Goal: Task Accomplishment & Management: Use online tool/utility

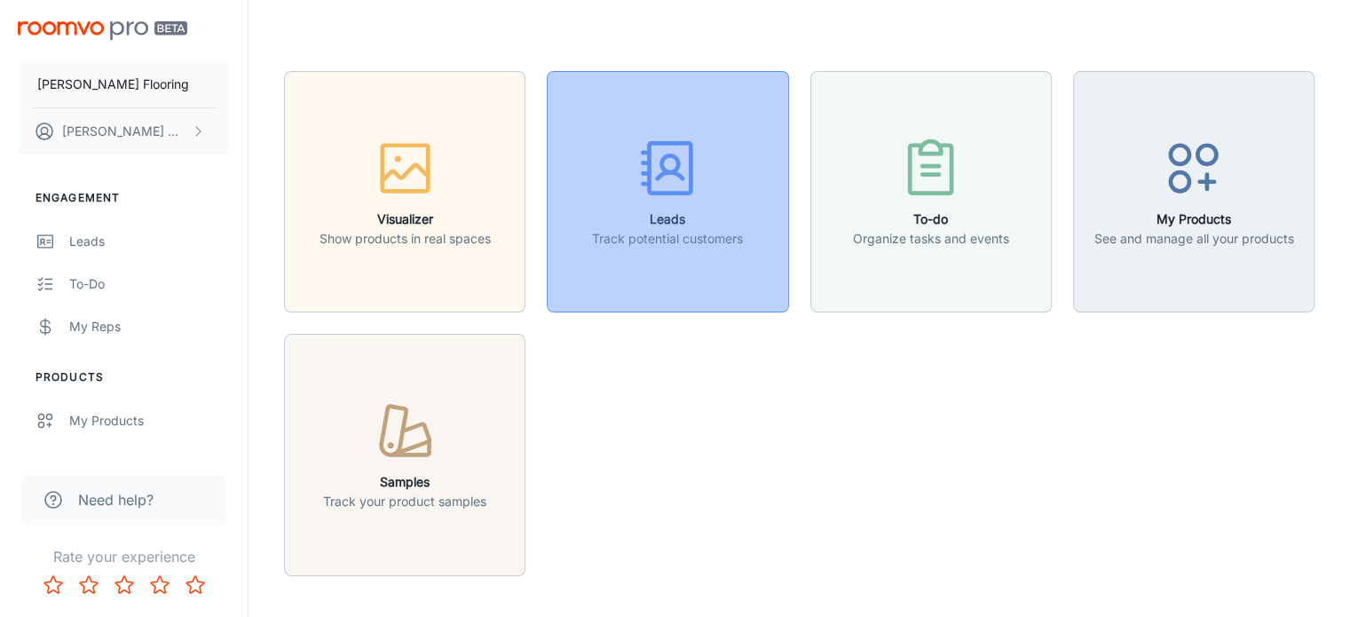
click at [685, 205] on div "button" at bounding box center [667, 172] width 151 height 74
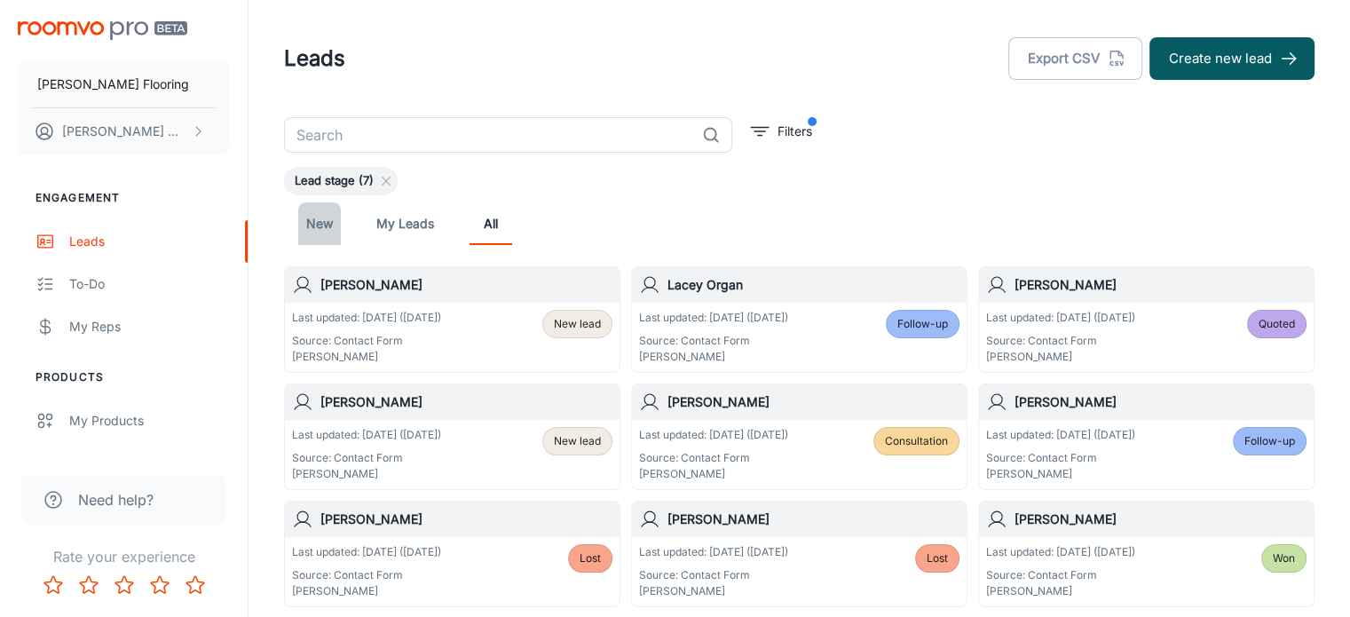
click at [330, 223] on link "New" at bounding box center [319, 223] width 43 height 43
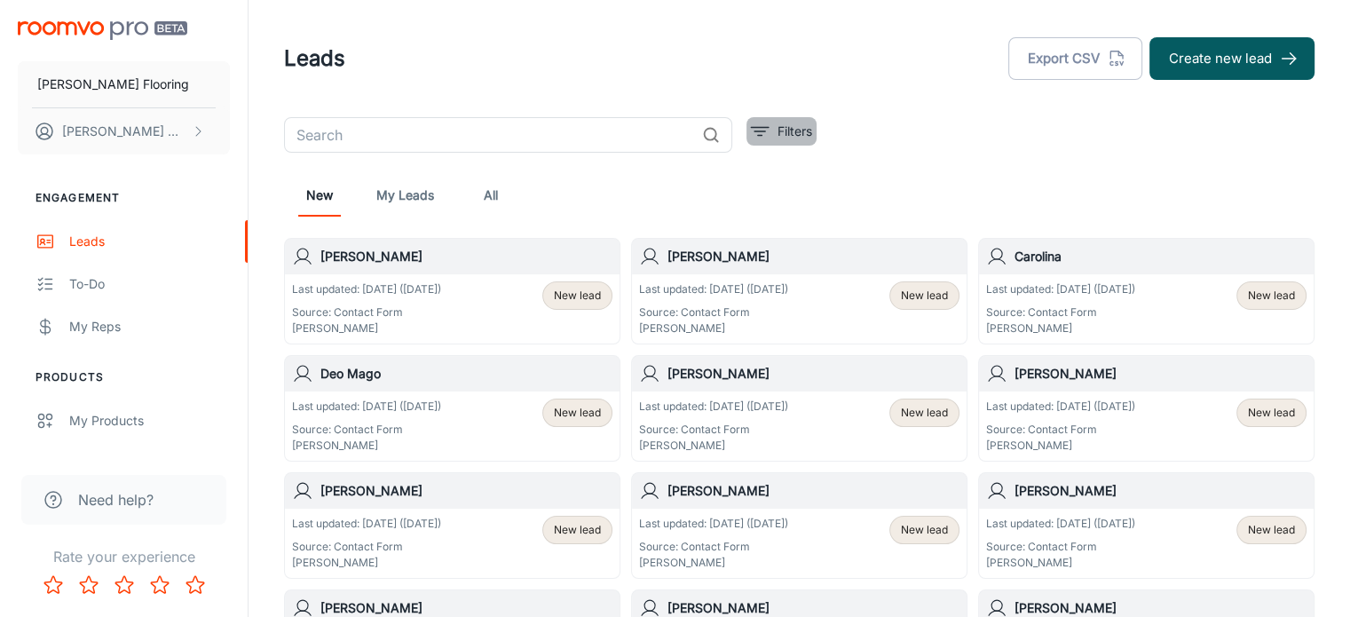
click at [764, 130] on icon "filter" at bounding box center [759, 131] width 21 height 21
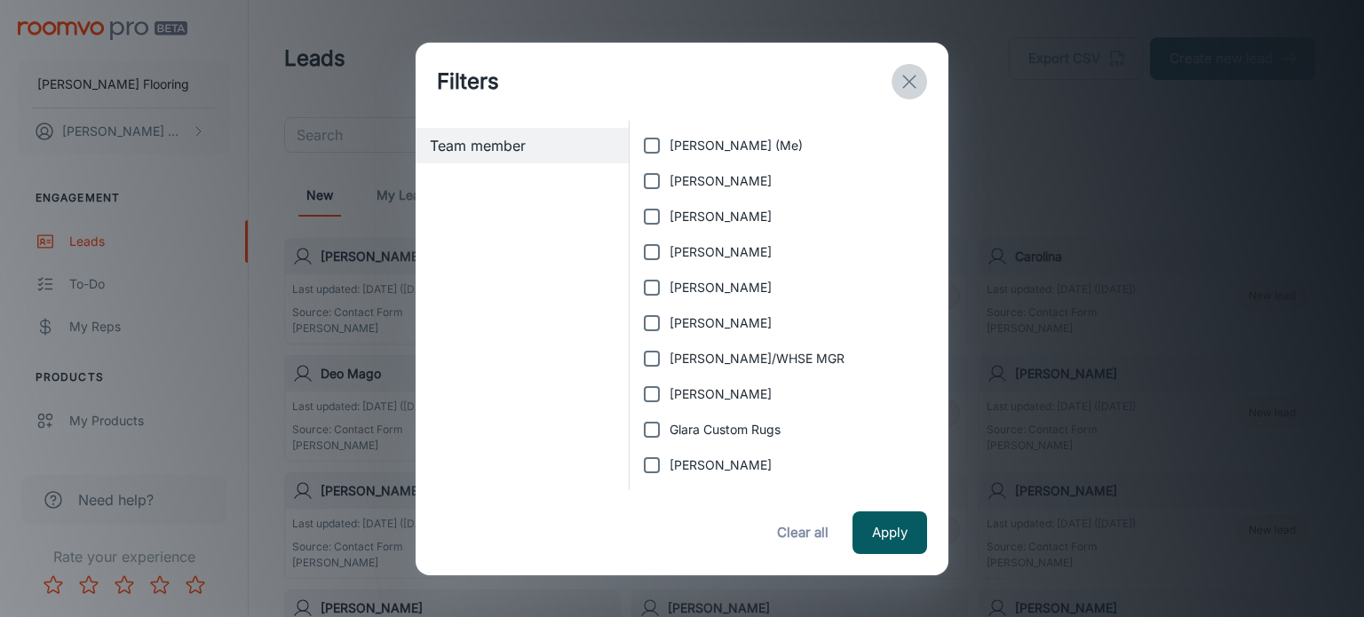
click at [912, 77] on line "exit" at bounding box center [909, 81] width 12 height 12
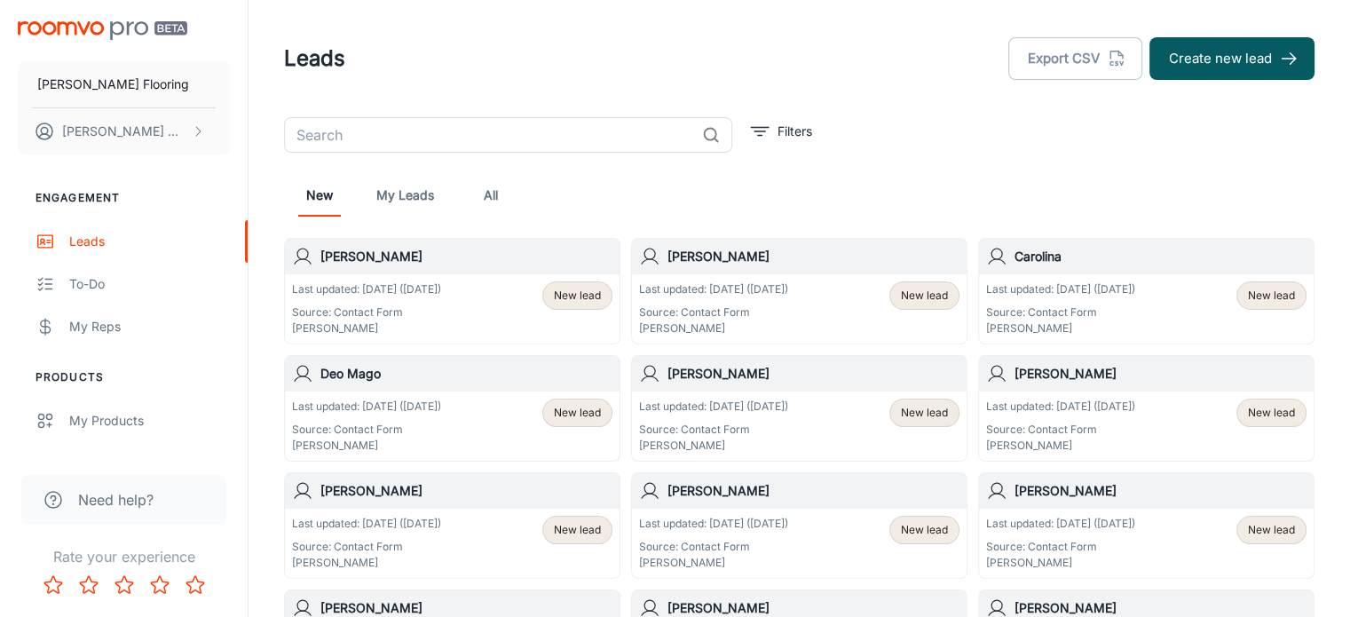
click at [496, 189] on link "All" at bounding box center [491, 195] width 43 height 43
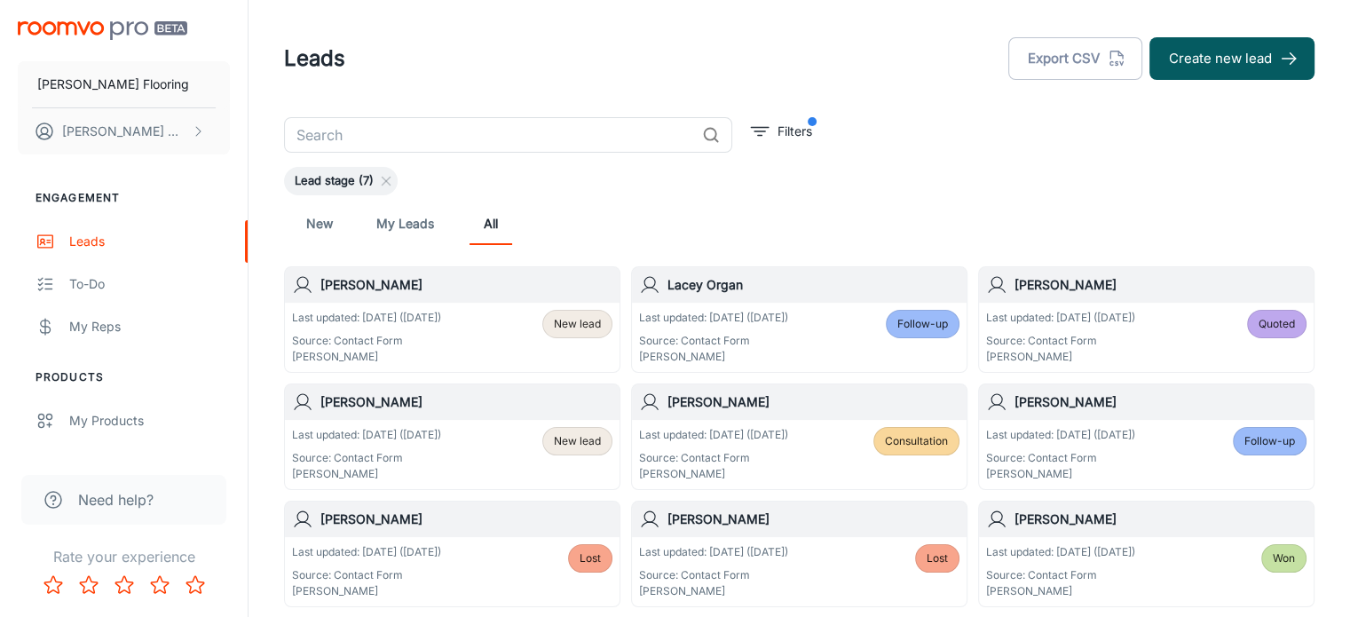
click at [337, 185] on span "Lead stage (7)" at bounding box center [334, 181] width 100 height 18
click at [340, 179] on span "Lead stage (7)" at bounding box center [334, 181] width 100 height 18
click at [759, 126] on icon "filter" at bounding box center [759, 131] width 21 height 21
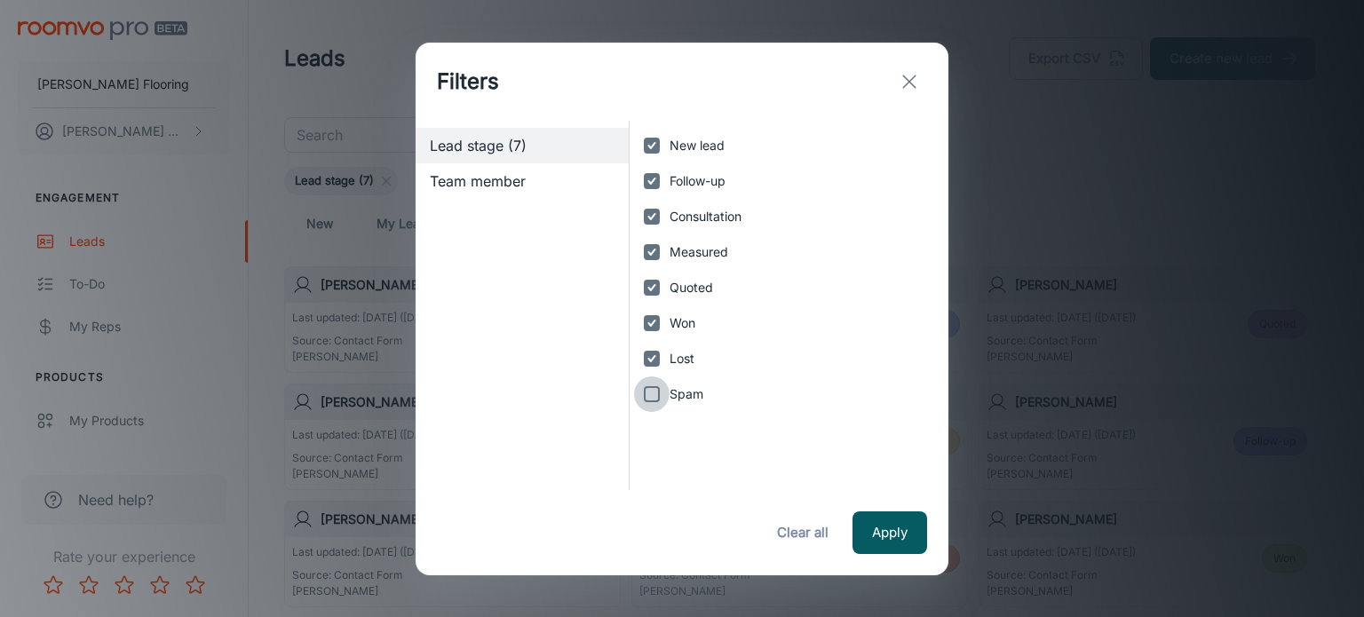
click at [653, 392] on input "Spam" at bounding box center [652, 394] width 36 height 36
checkbox input "true"
click at [883, 528] on button "Apply" at bounding box center [889, 532] width 75 height 43
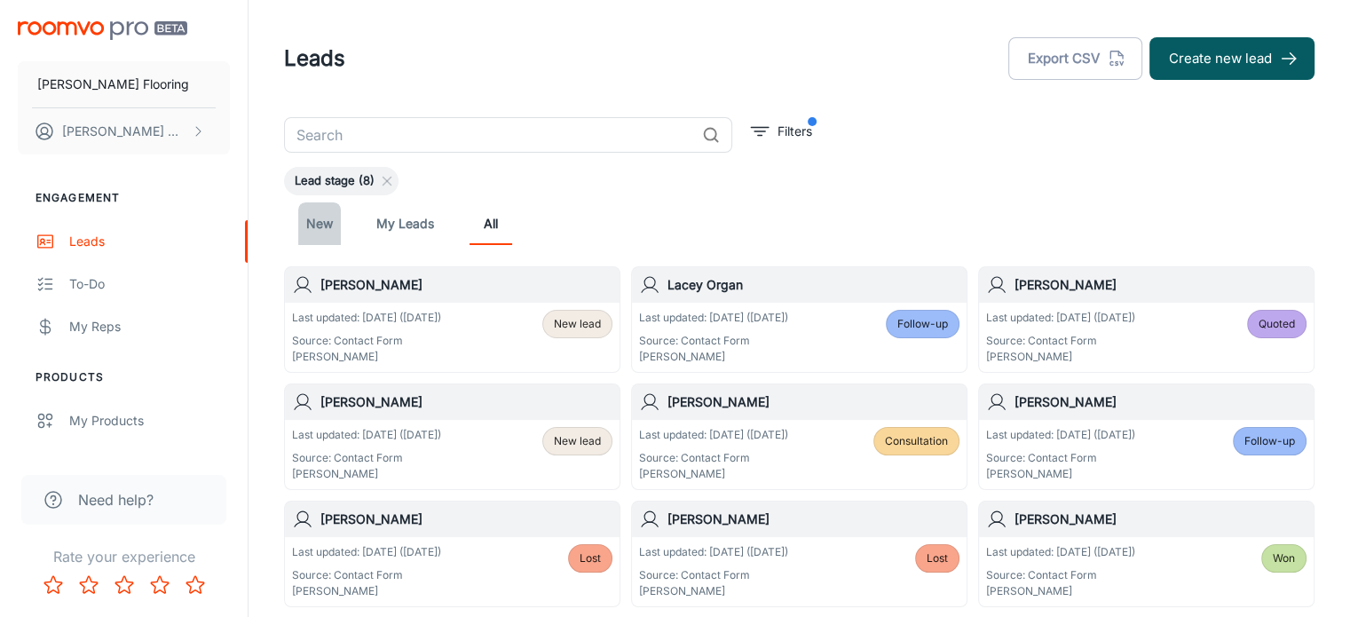
click at [313, 219] on link "New" at bounding box center [319, 223] width 43 height 43
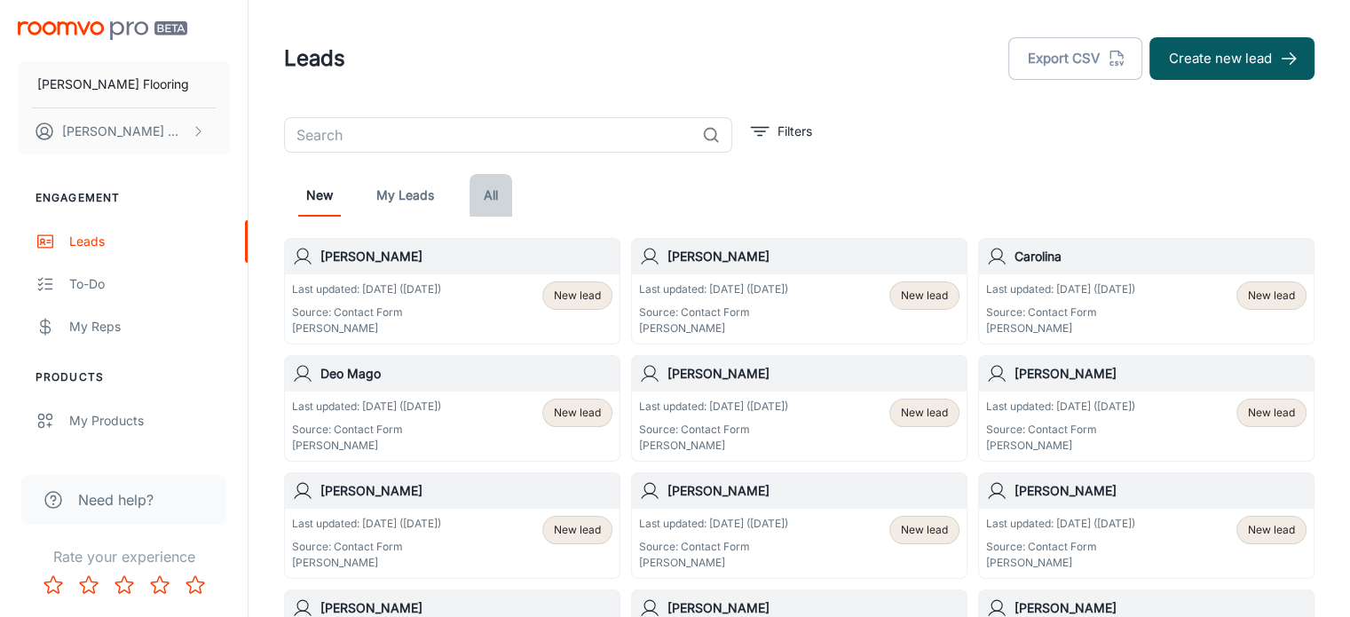
click at [490, 187] on link "All" at bounding box center [491, 195] width 43 height 43
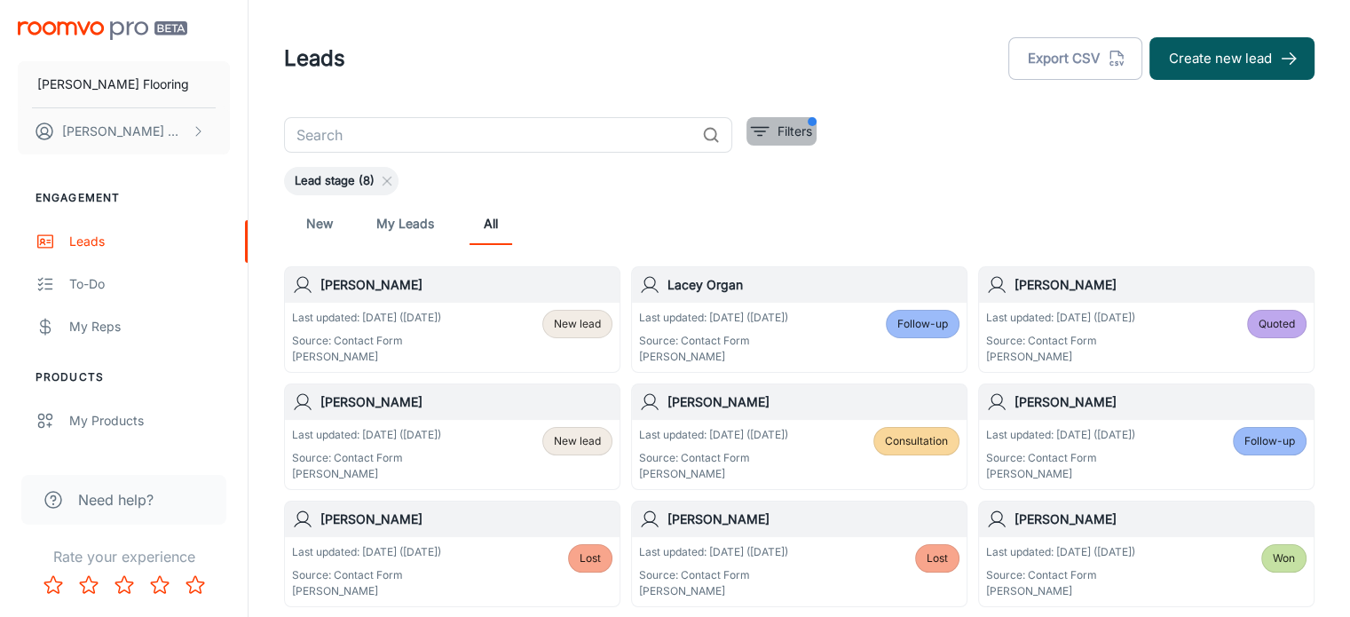
click at [763, 128] on line "filter" at bounding box center [760, 128] width 18 height 0
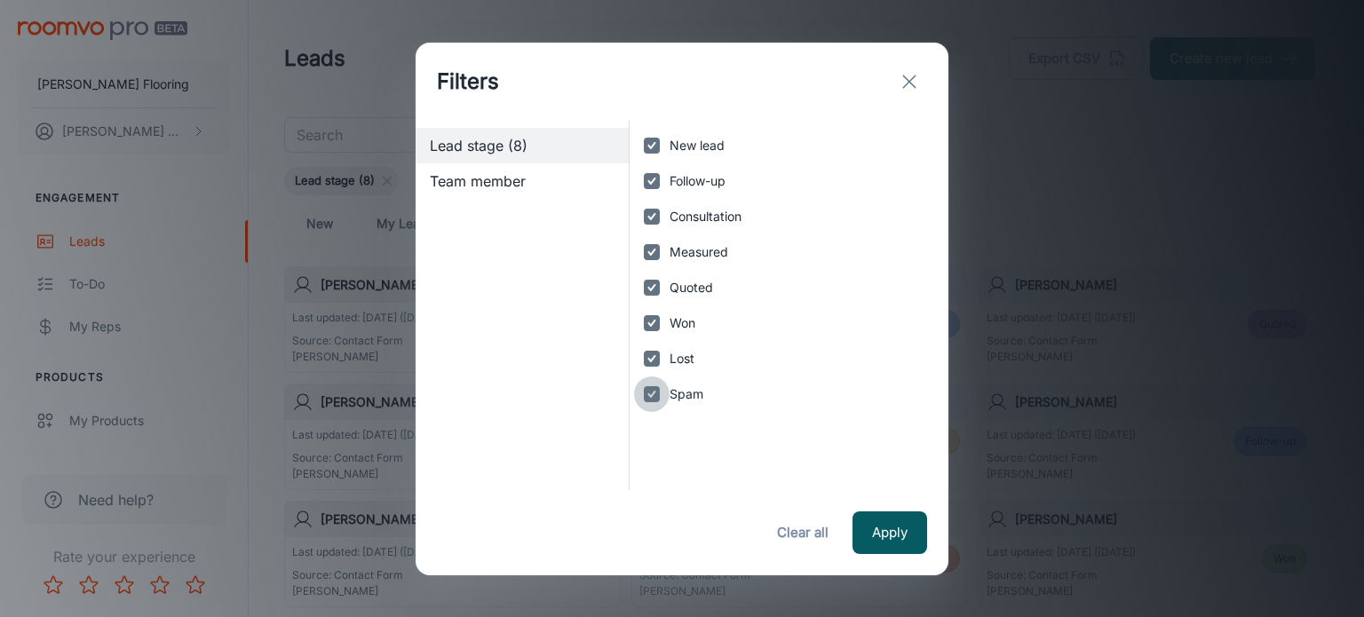
click at [653, 391] on input "Spam" at bounding box center [652, 394] width 36 height 36
checkbox input "false"
click at [887, 525] on button "Apply" at bounding box center [889, 532] width 75 height 43
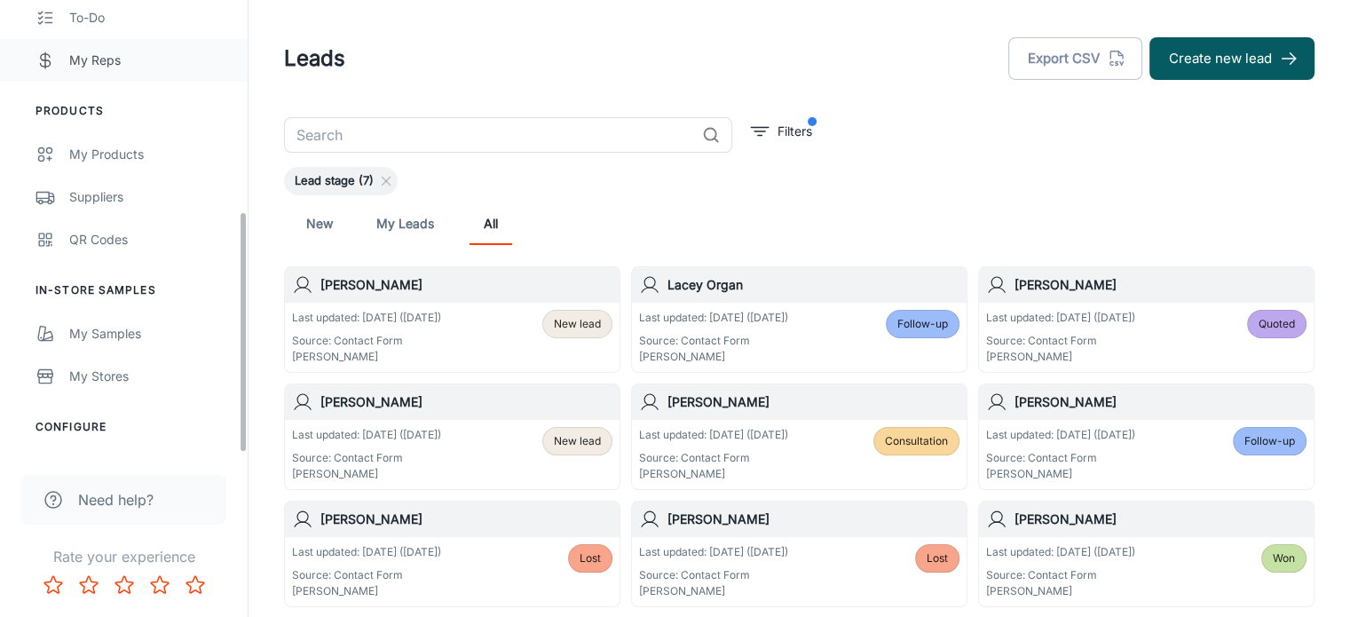
scroll to position [398, 0]
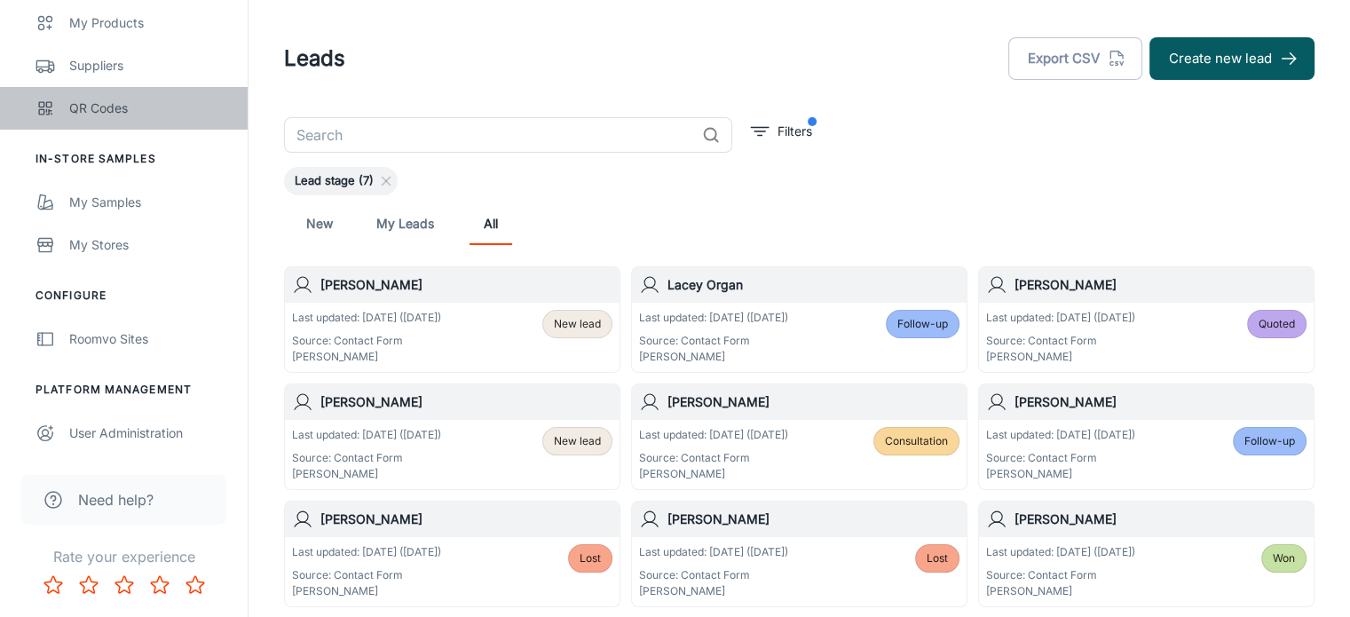
click at [107, 102] on div "QR Codes" at bounding box center [149, 109] width 161 height 20
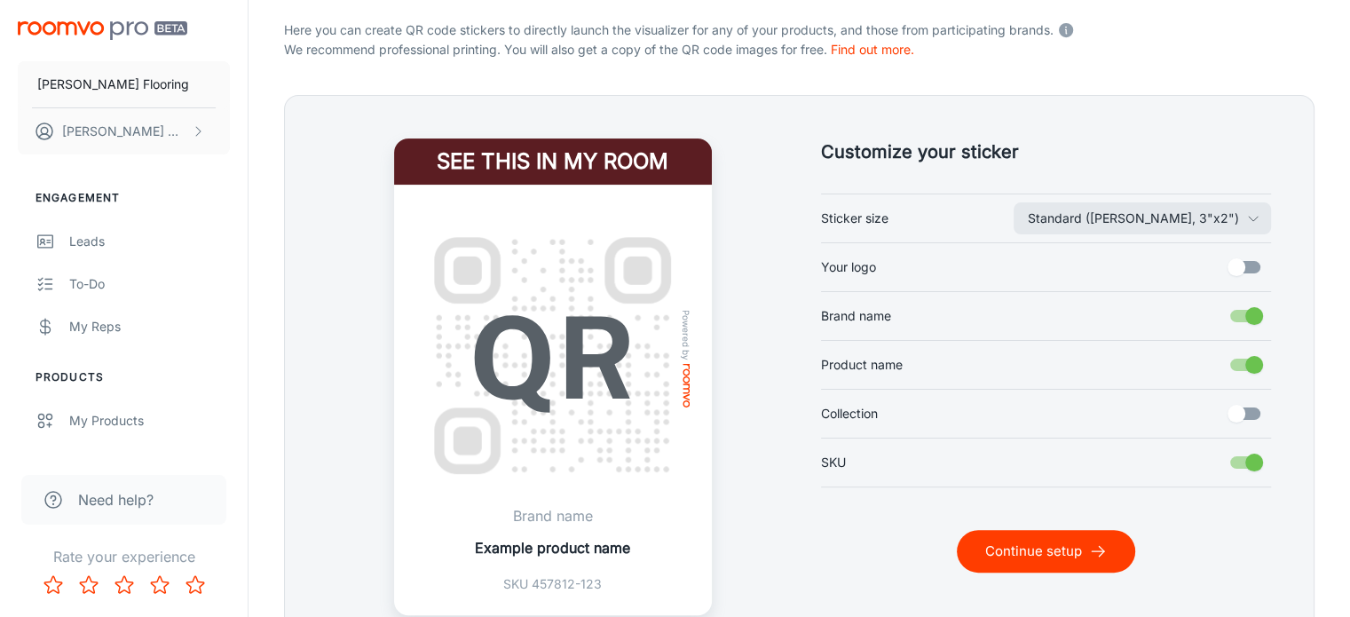
scroll to position [366, 0]
click at [1249, 266] on input "Your logo" at bounding box center [1236, 266] width 101 height 34
checkbox input "true"
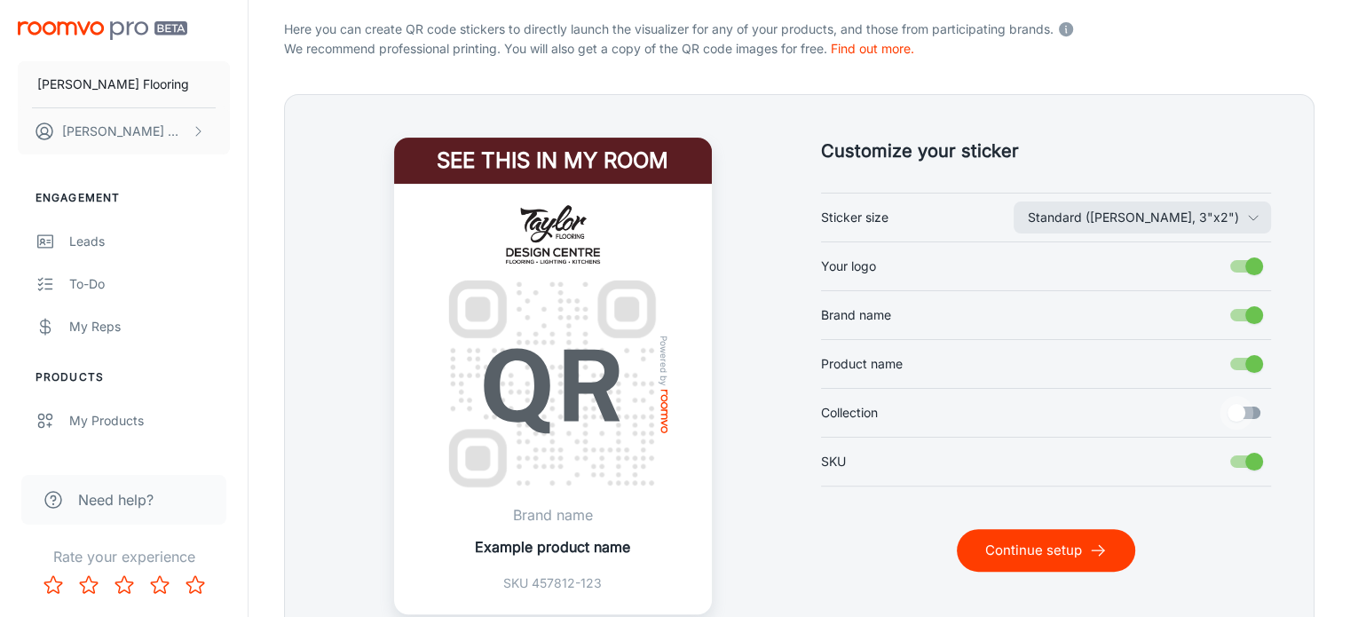
click at [1239, 408] on input "Collection" at bounding box center [1236, 413] width 101 height 34
checkbox input "true"
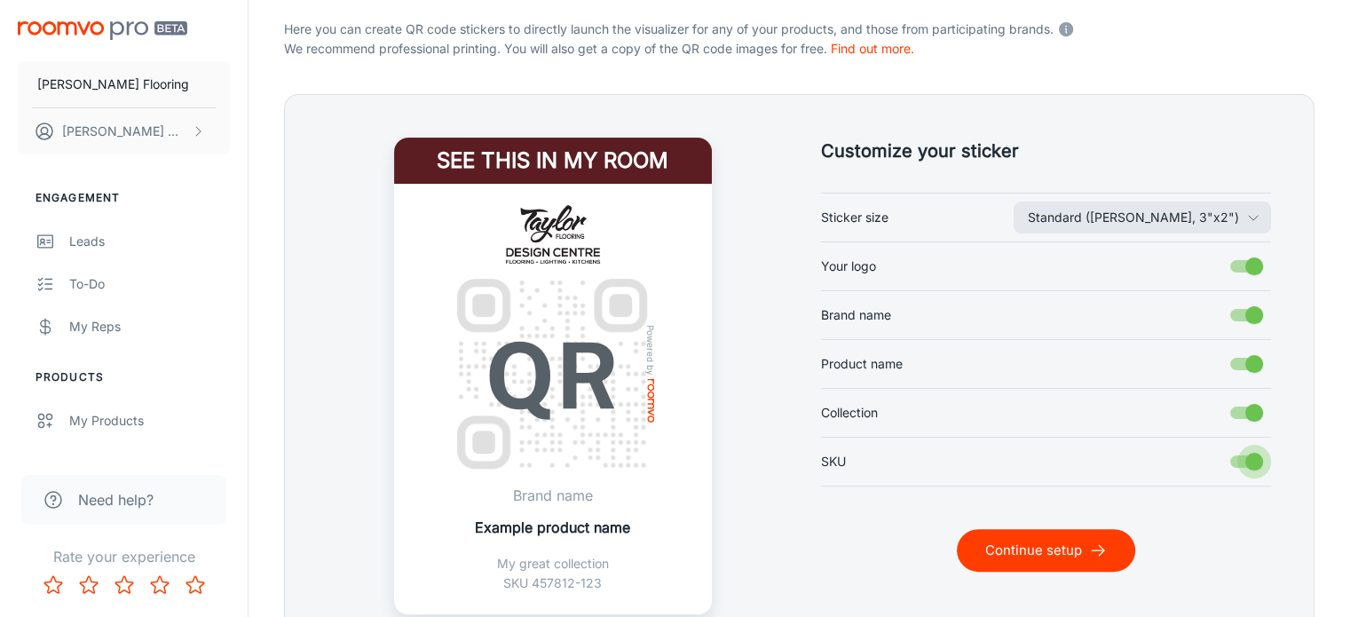
click at [1238, 454] on input "SKU" at bounding box center [1254, 462] width 101 height 34
checkbox input "false"
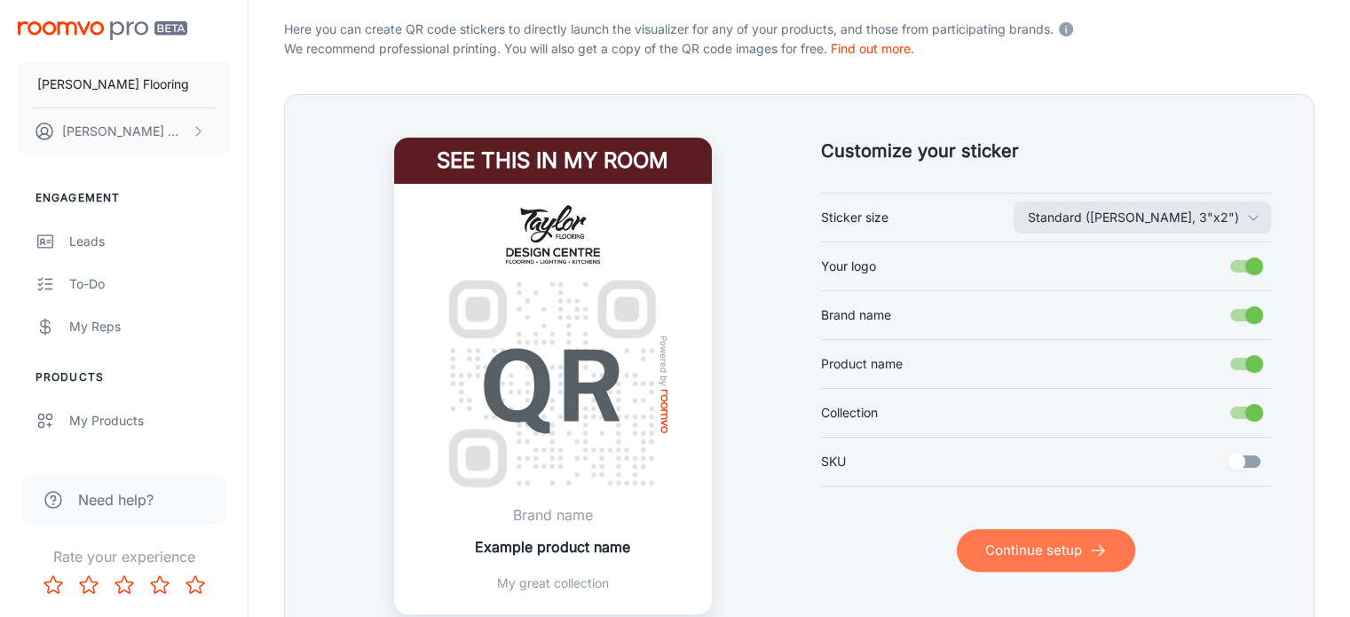
click at [1042, 550] on button "Continue setup" at bounding box center [1046, 550] width 178 height 43
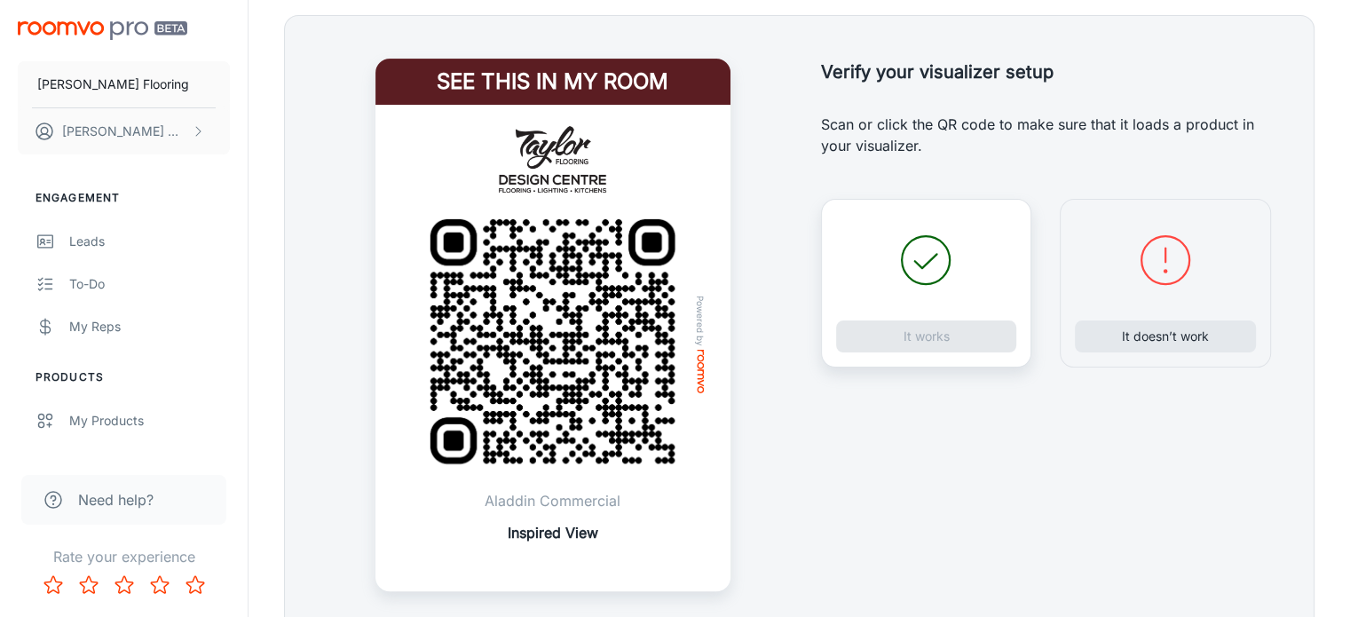
scroll to position [447, 0]
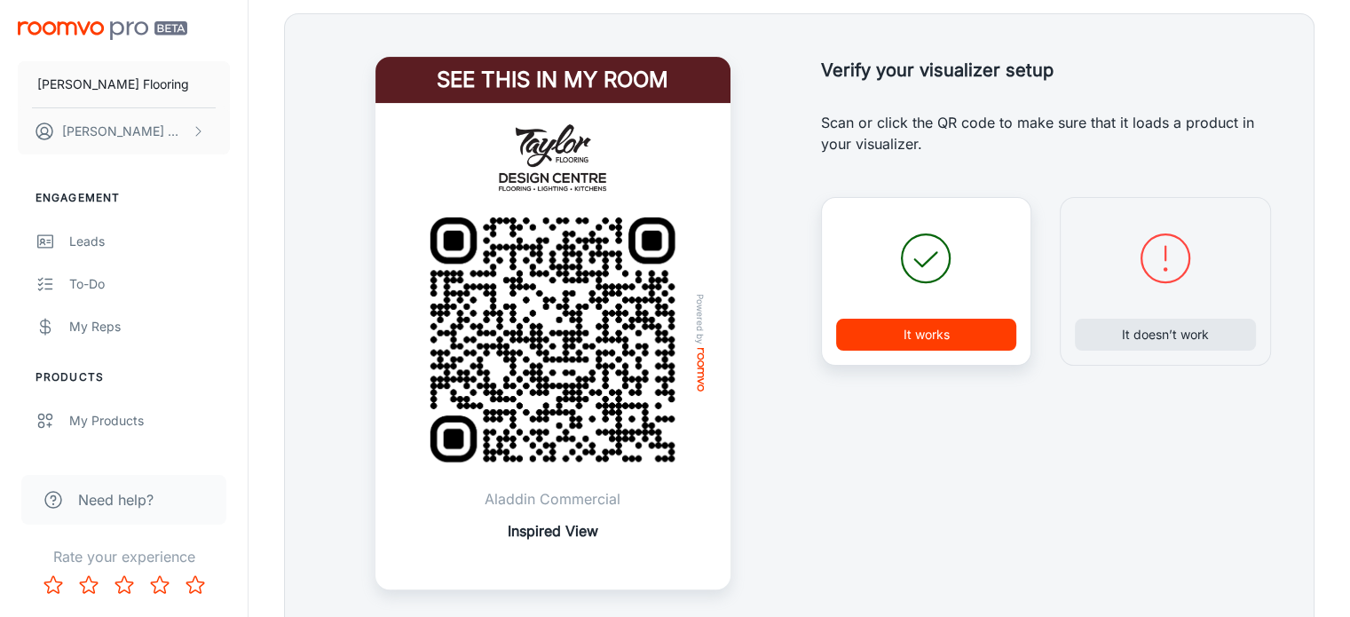
click at [603, 374] on img at bounding box center [552, 339] width 297 height 297
click at [922, 336] on button "It works" at bounding box center [926, 335] width 181 height 32
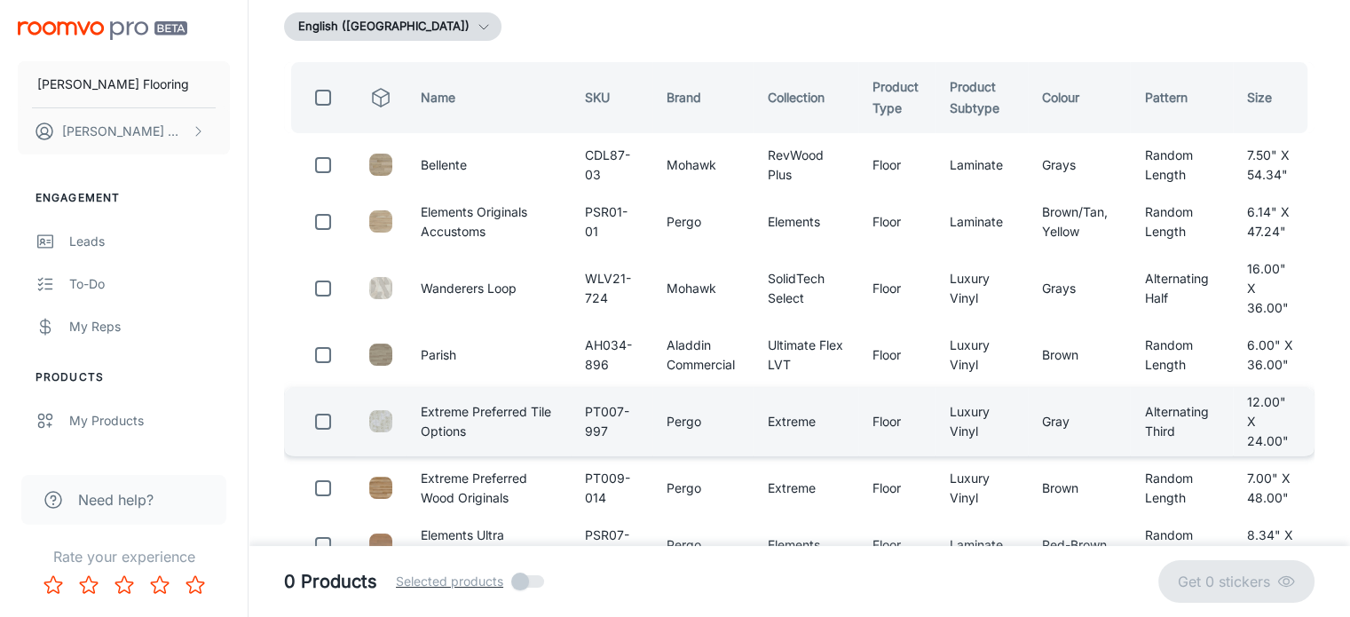
scroll to position [0, 0]
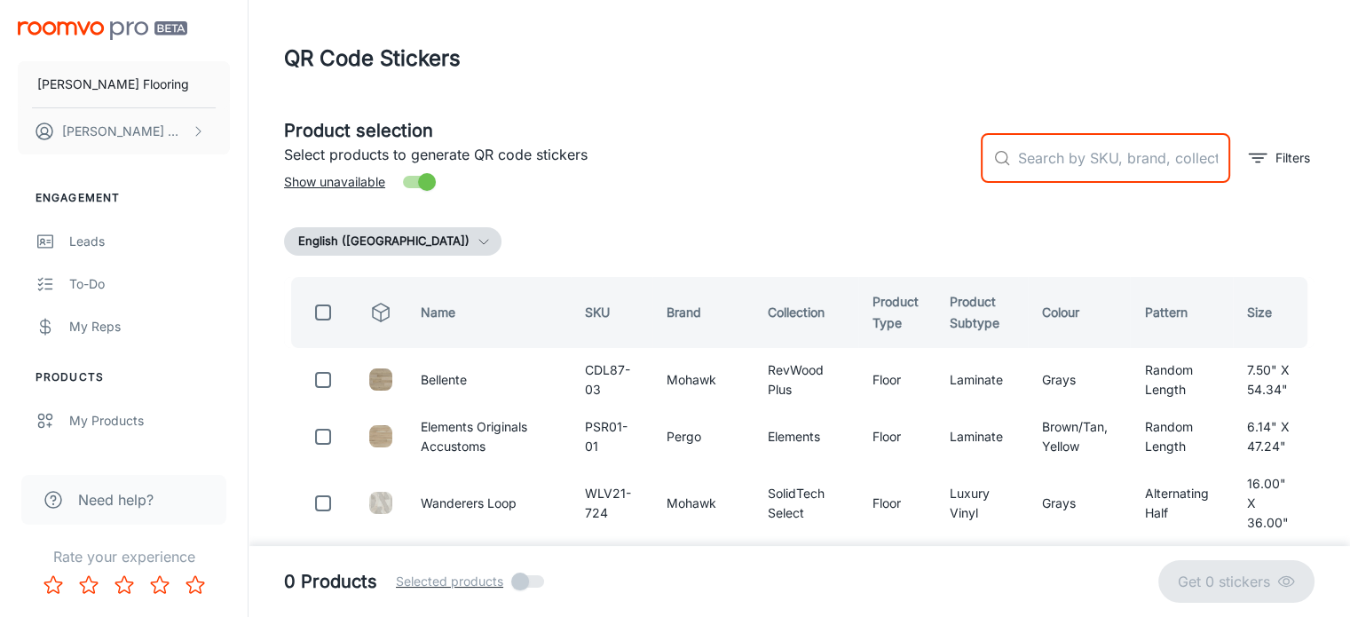
click at [1038, 157] on input "text" at bounding box center [1124, 158] width 212 height 50
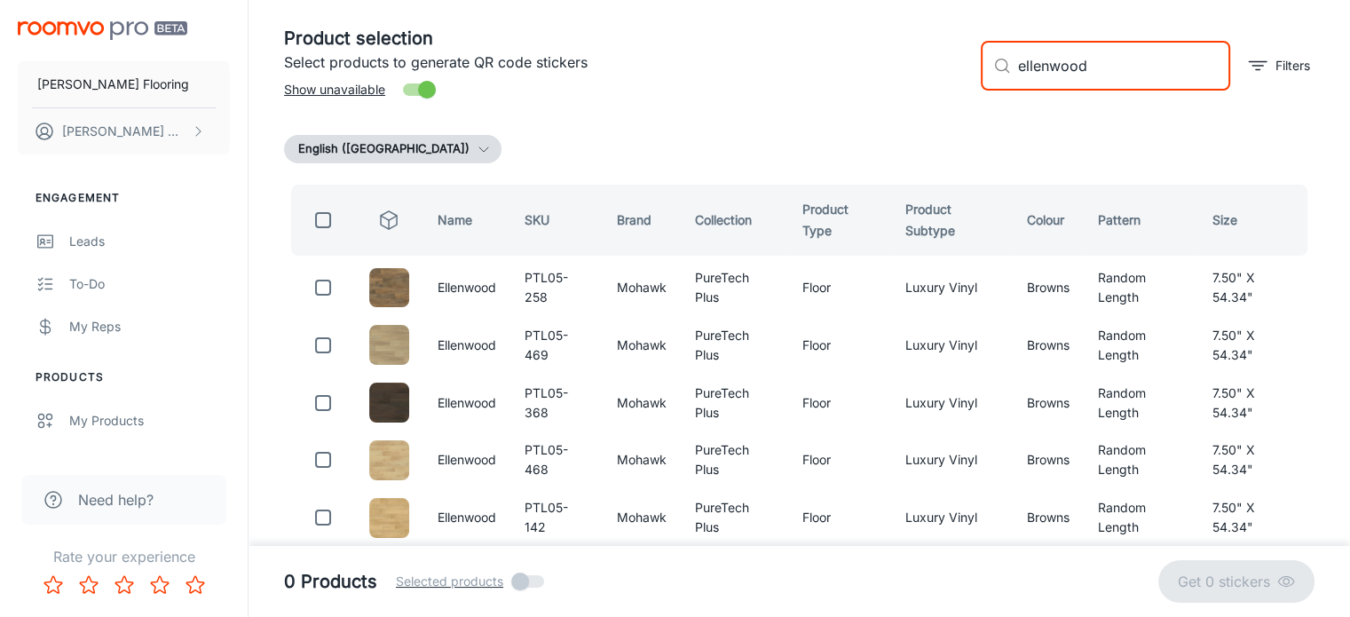
scroll to position [96, 0]
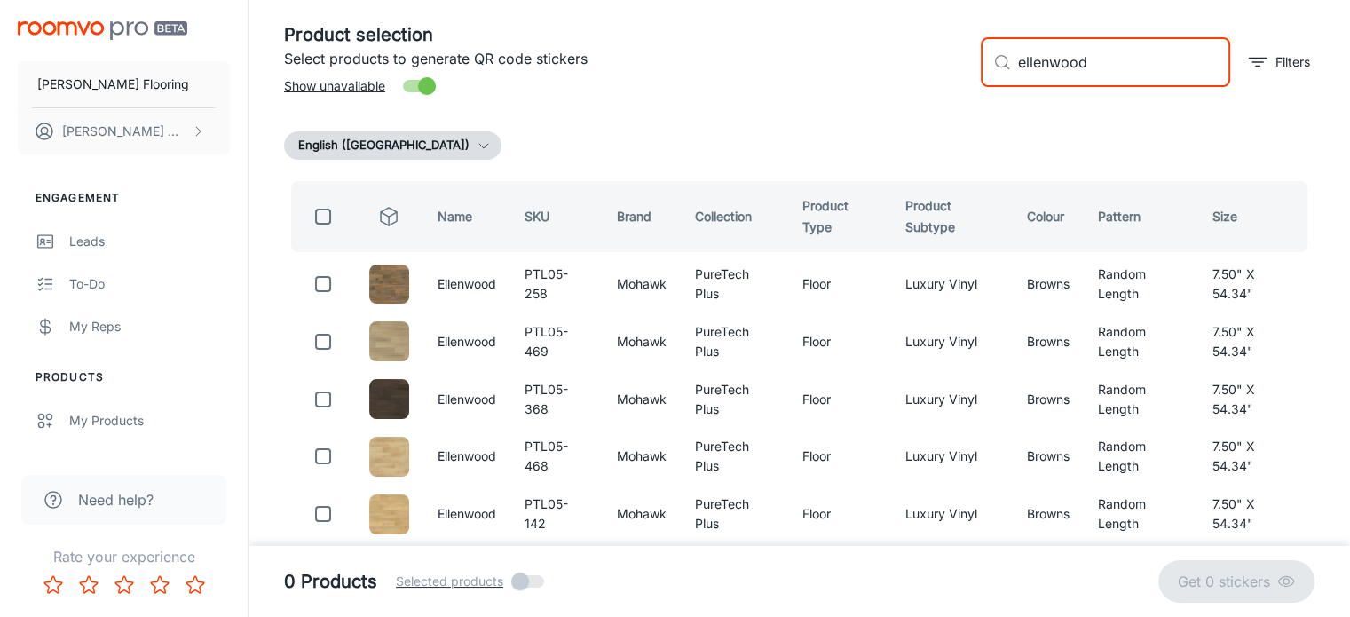
type input "ellenwood"
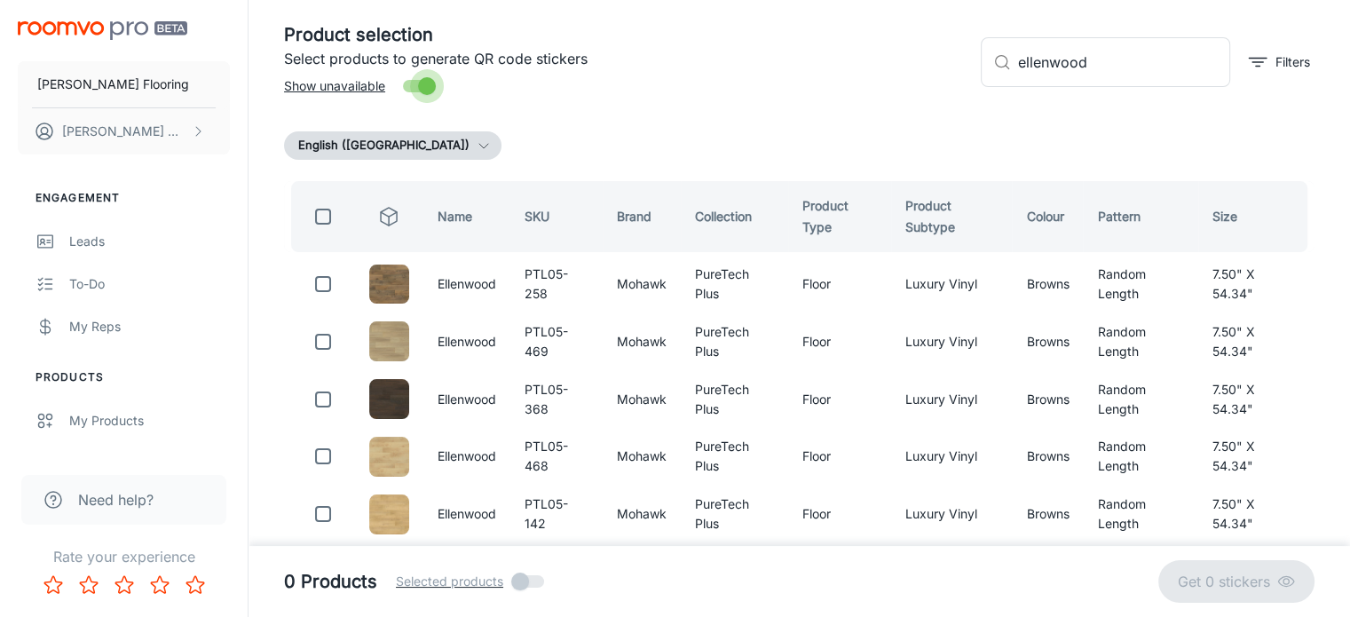
click at [418, 84] on input "Show unavailable" at bounding box center [426, 86] width 101 height 34
checkbox input "false"
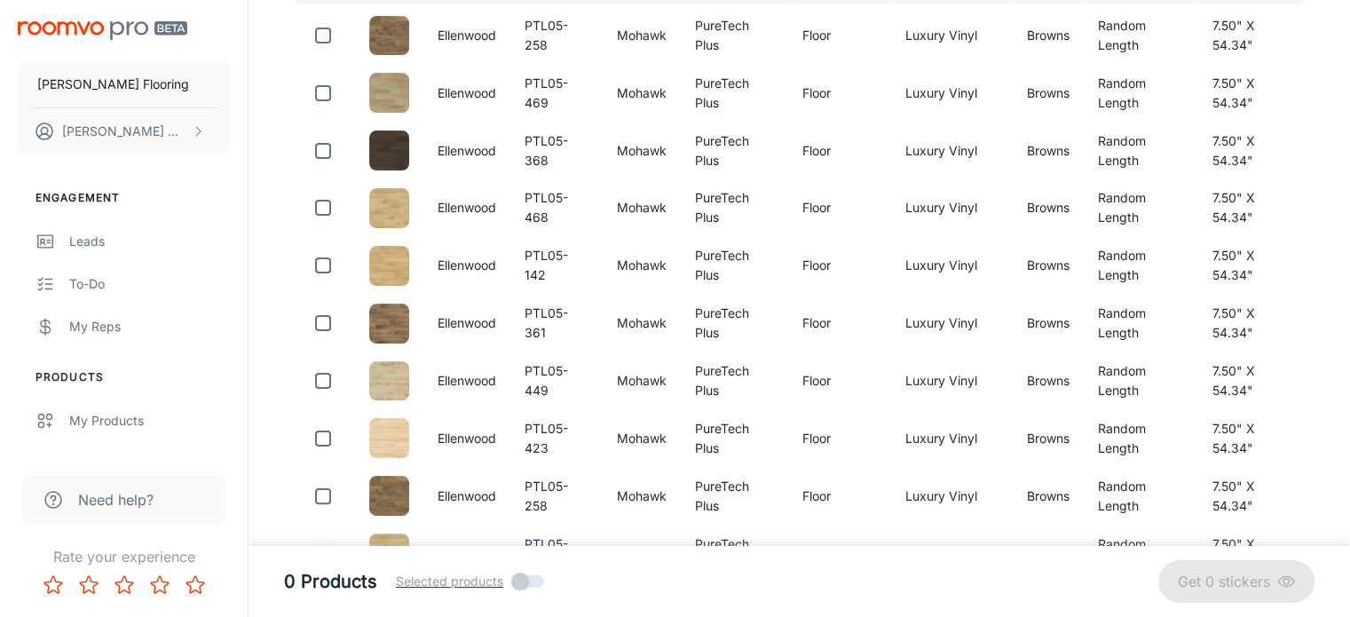
scroll to position [344, 0]
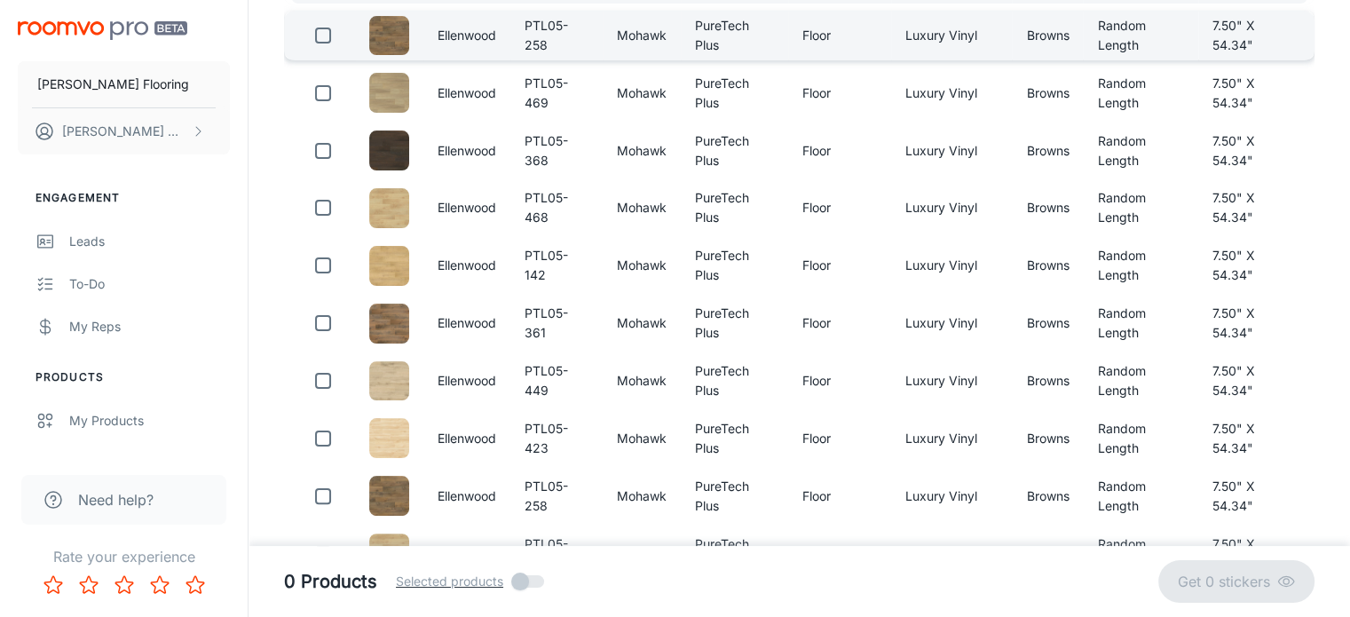
click at [323, 33] on input "checkbox" at bounding box center [323, 36] width 36 height 36
checkbox input "true"
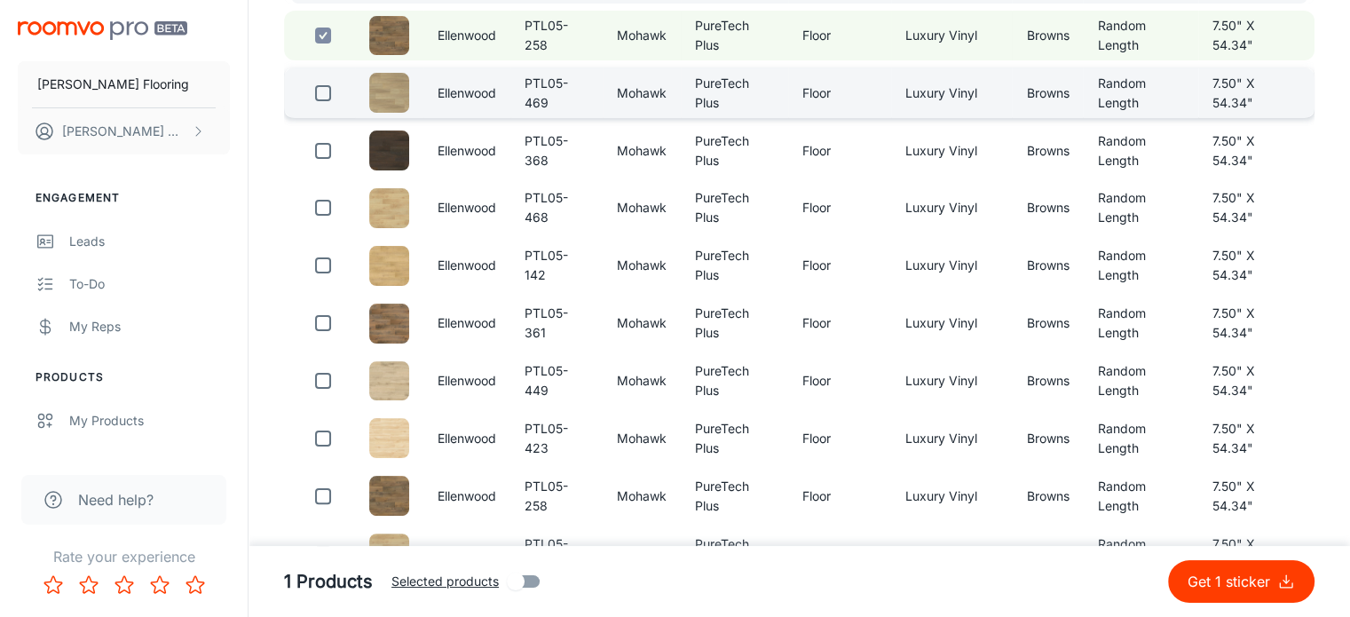
click at [323, 88] on input "checkbox" at bounding box center [323, 93] width 36 height 36
checkbox input "true"
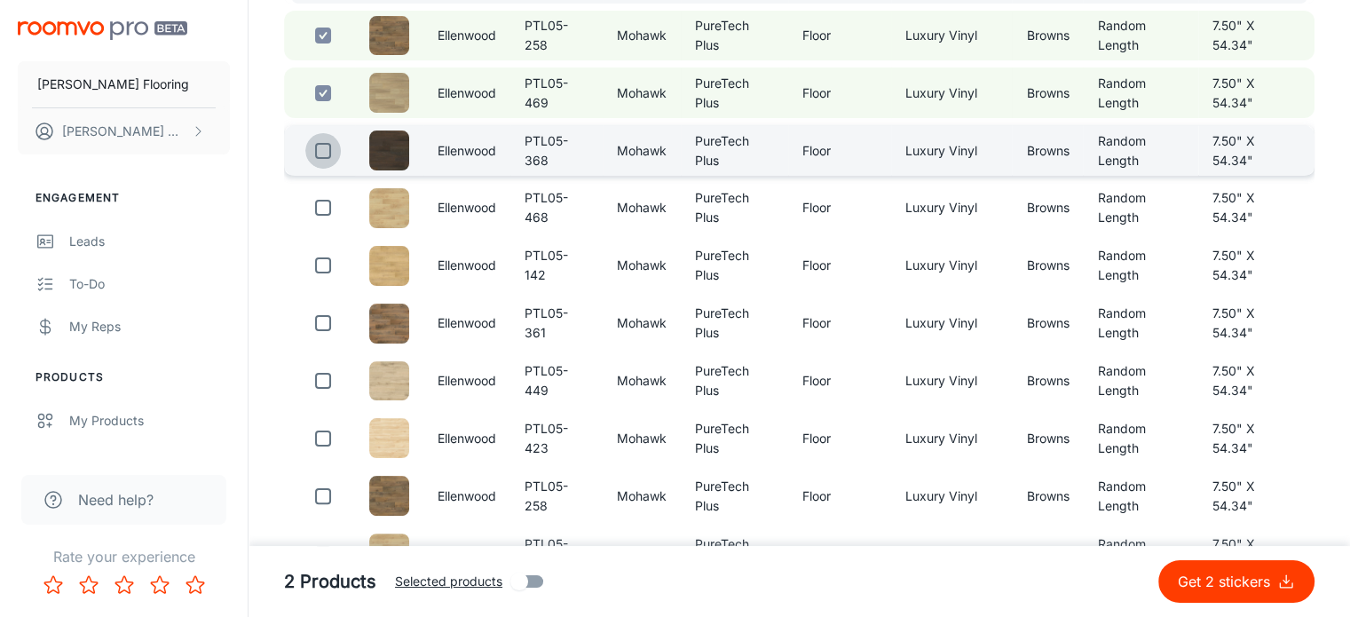
click at [323, 147] on input "checkbox" at bounding box center [323, 151] width 36 height 36
checkbox input "true"
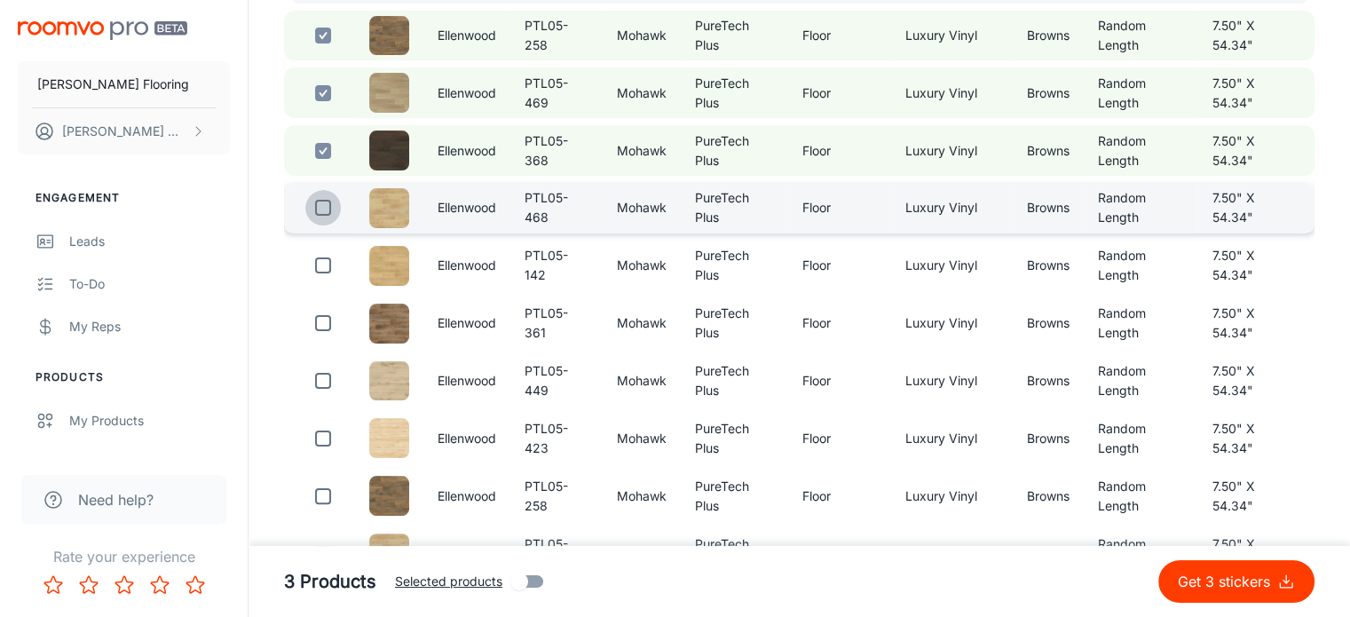
click at [325, 199] on input "checkbox" at bounding box center [323, 208] width 36 height 36
checkbox input "true"
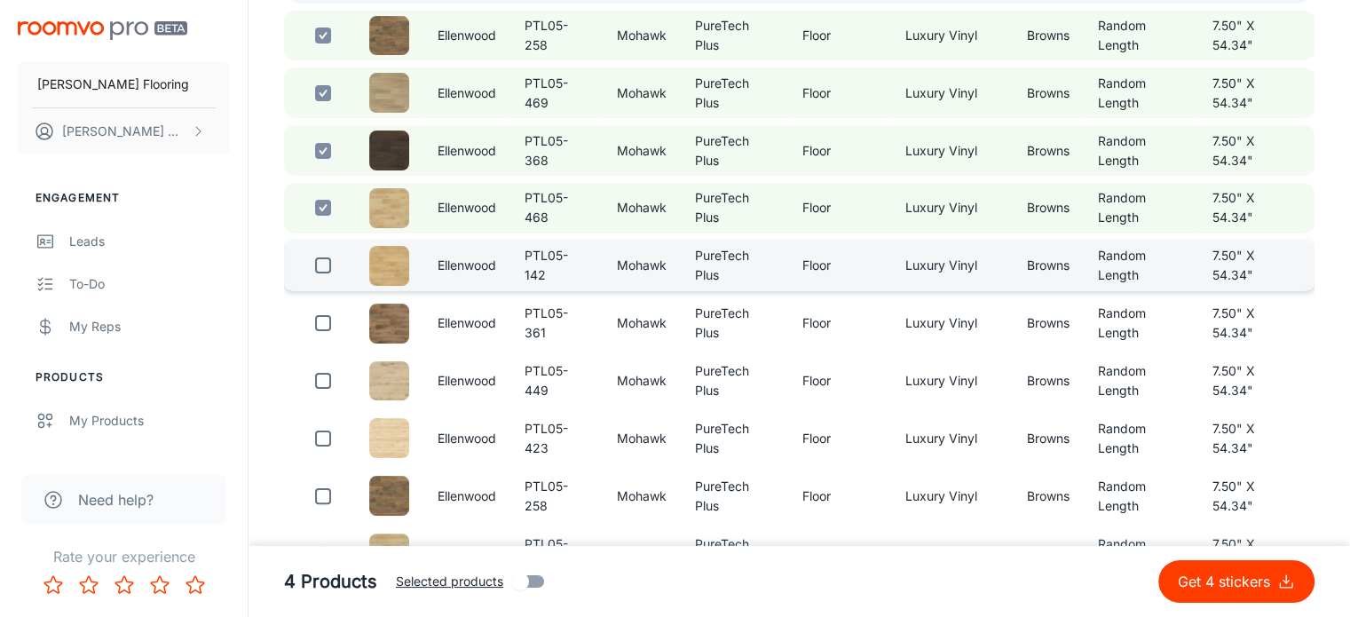
click at [330, 257] on input "checkbox" at bounding box center [323, 266] width 36 height 36
checkbox input "true"
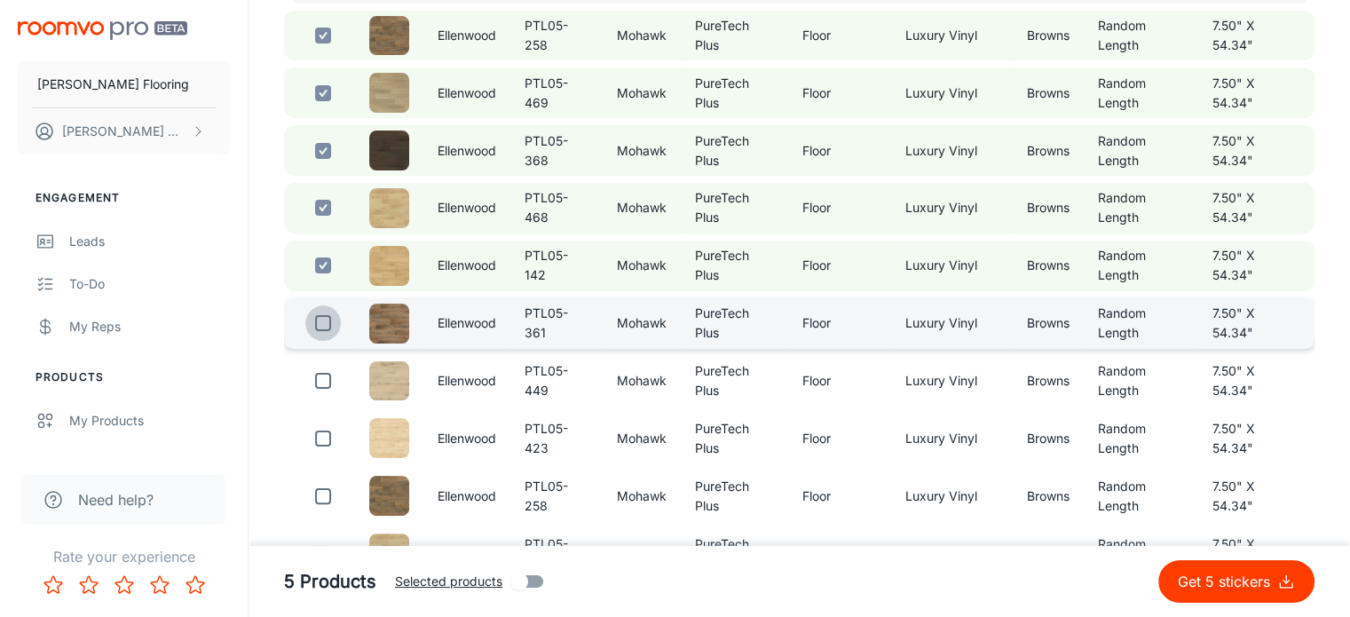
click at [328, 312] on input "checkbox" at bounding box center [323, 323] width 36 height 36
checkbox input "true"
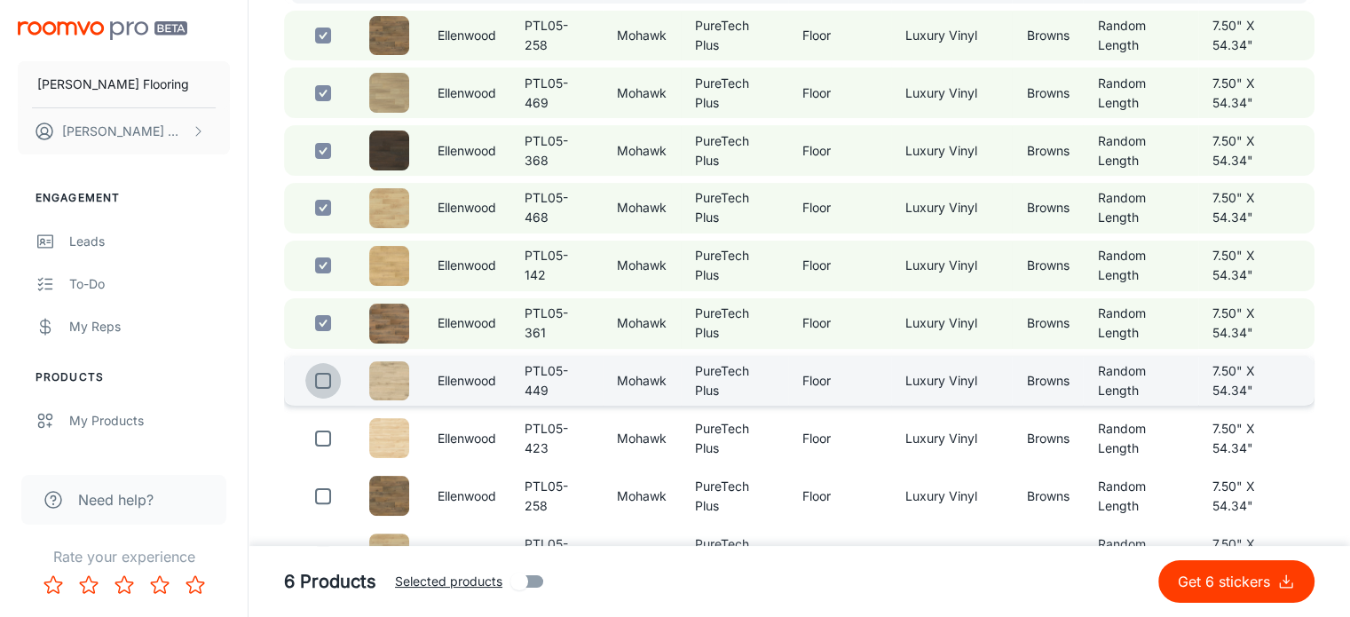
click at [325, 364] on input "checkbox" at bounding box center [323, 381] width 36 height 36
checkbox input "true"
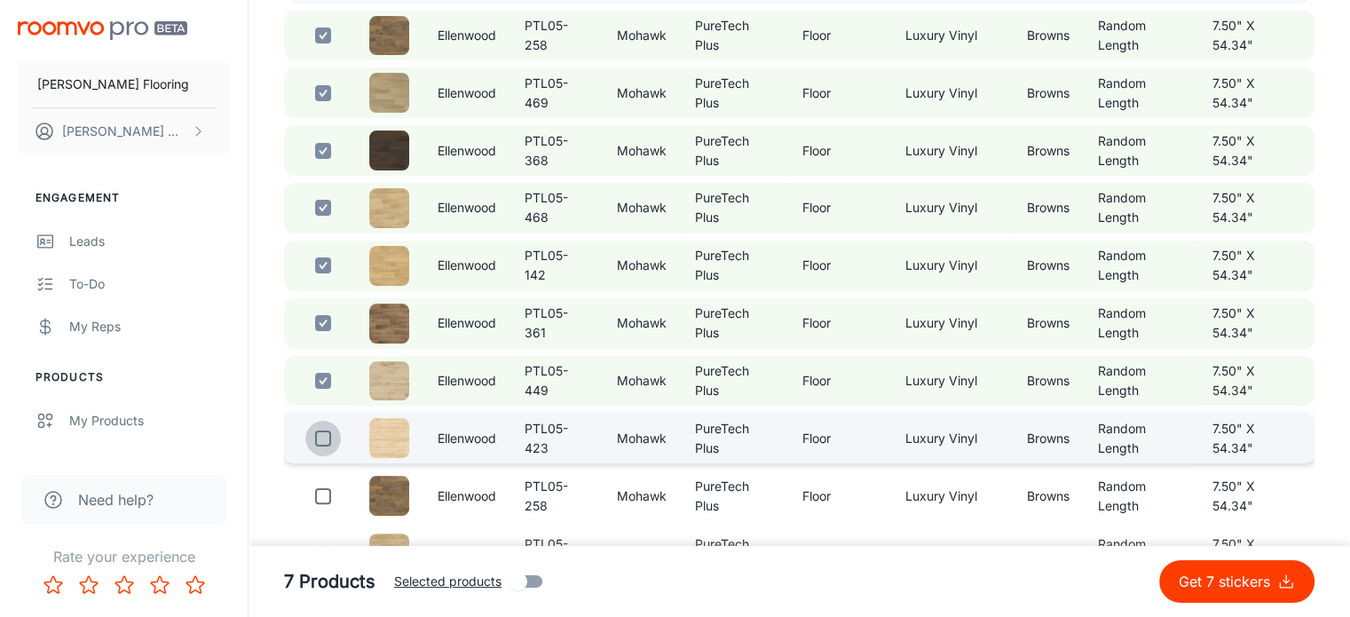
click at [323, 433] on input "checkbox" at bounding box center [323, 439] width 36 height 36
checkbox input "true"
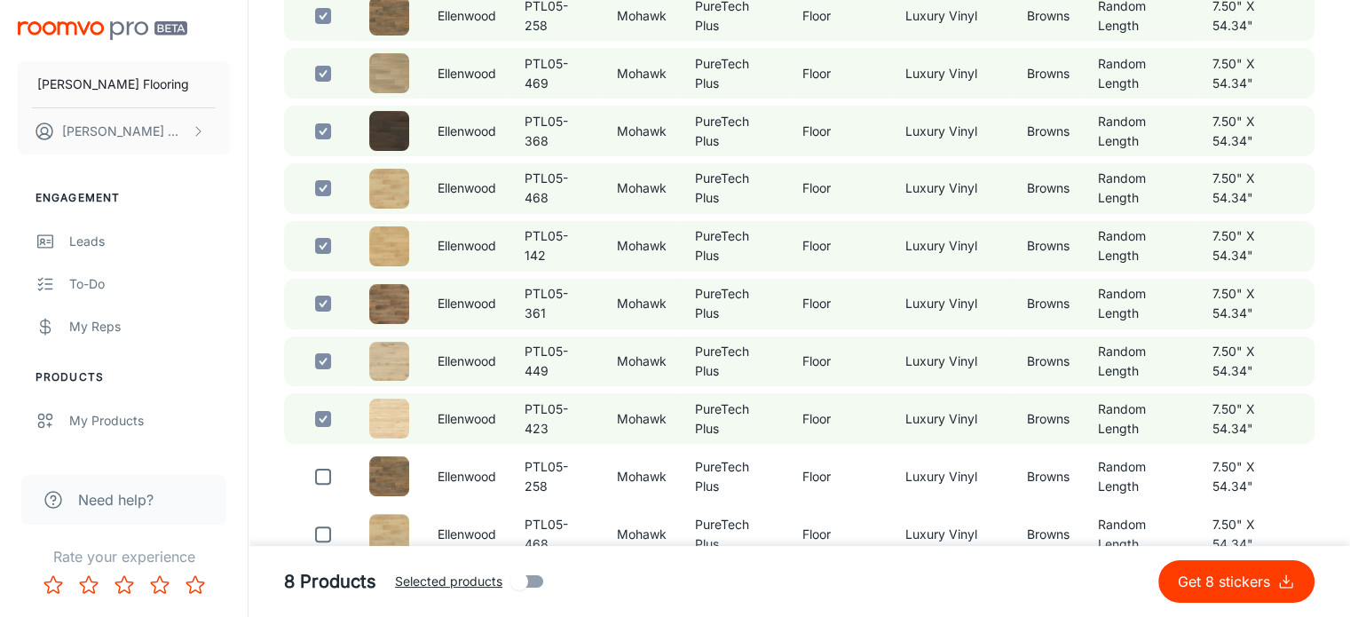
scroll to position [360, 0]
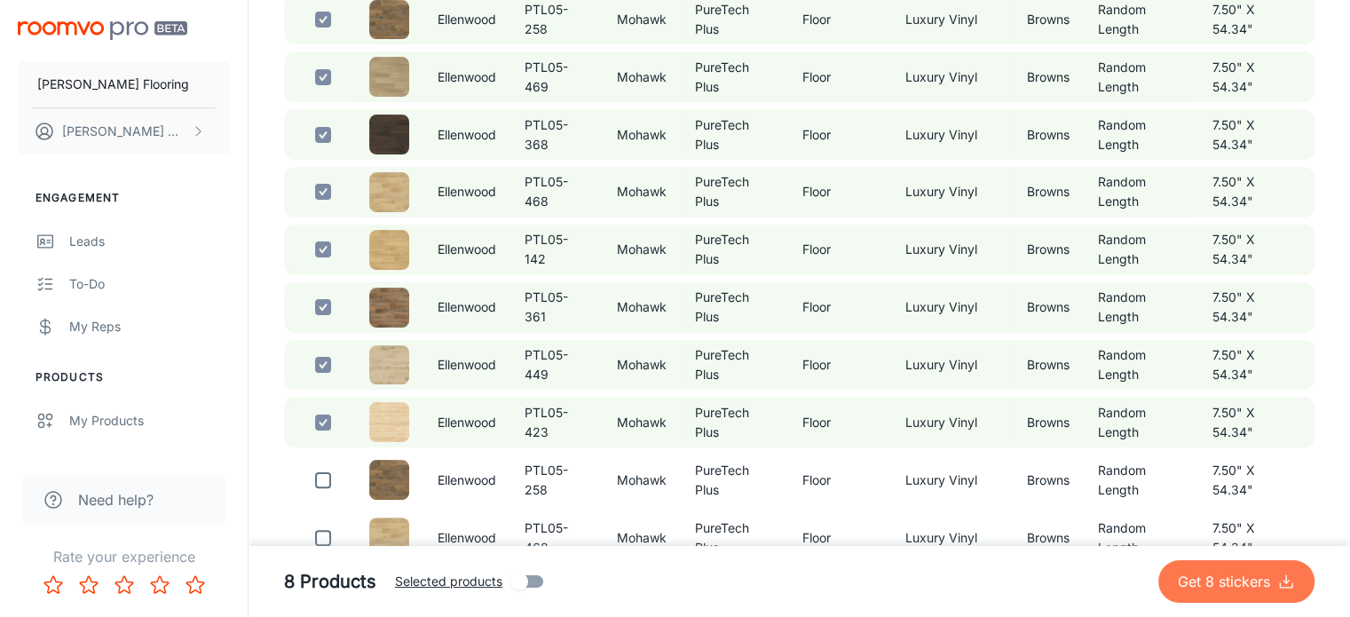
click at [1223, 583] on p "Get 8 stickers" at bounding box center [1227, 581] width 99 height 21
checkbox input "false"
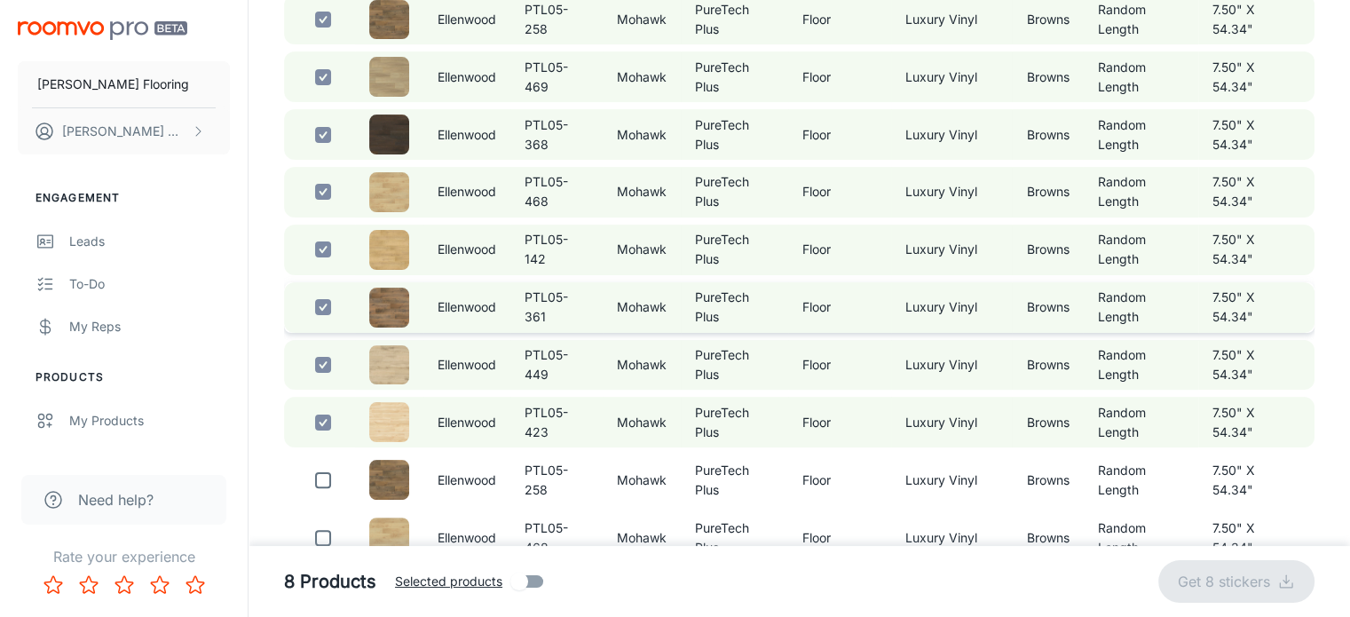
checkbox input "false"
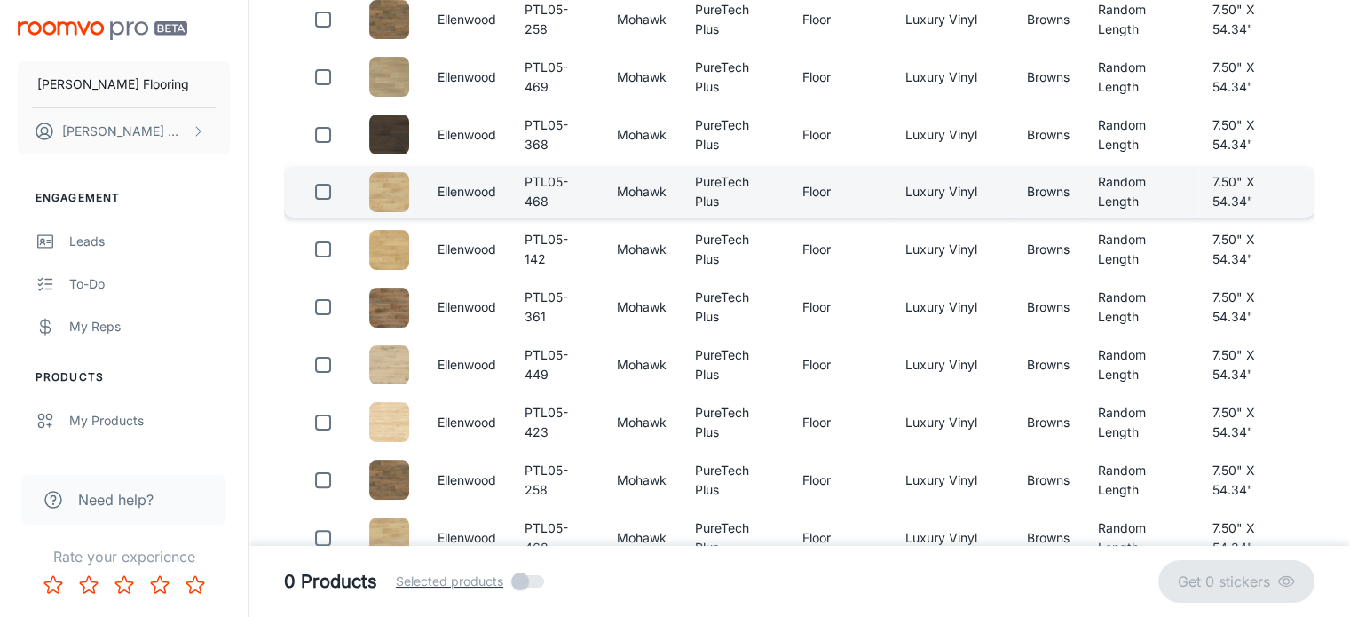
scroll to position [0, 0]
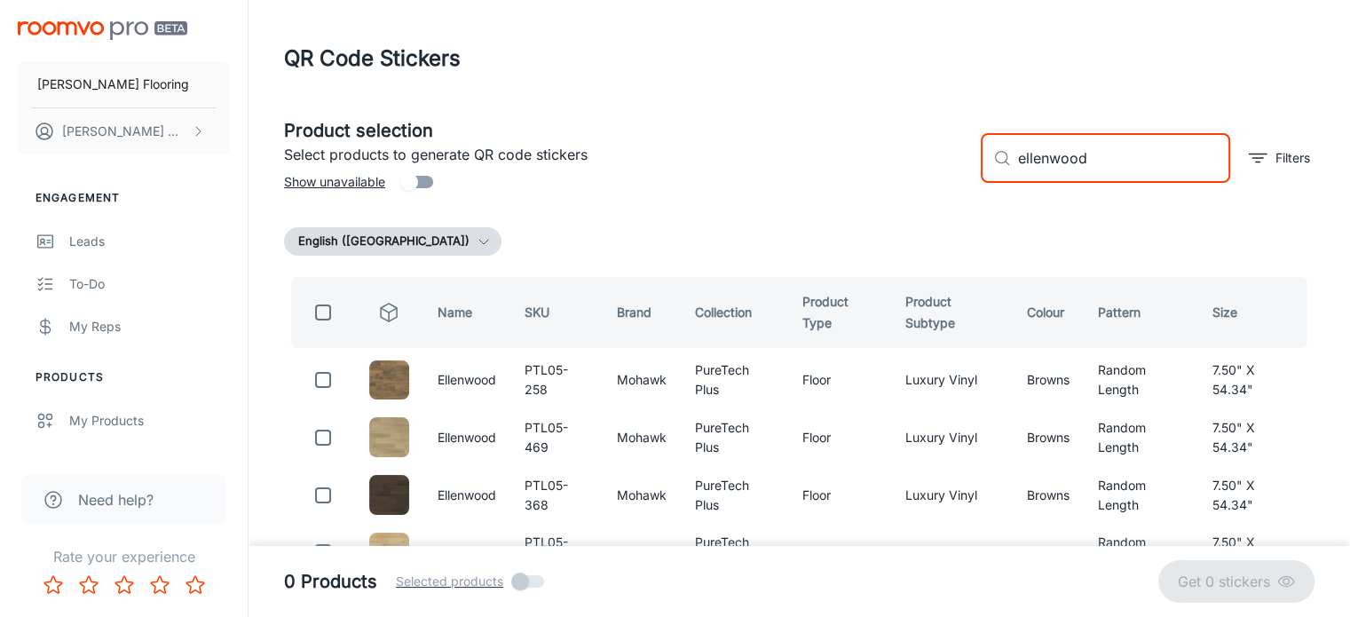
drag, startPoint x: 1119, startPoint y: 152, endPoint x: 930, endPoint y: 183, distance: 191.6
click at [930, 183] on div "Product selection Select products to generate QR code stickers Show unavailable…" at bounding box center [792, 151] width 1045 height 96
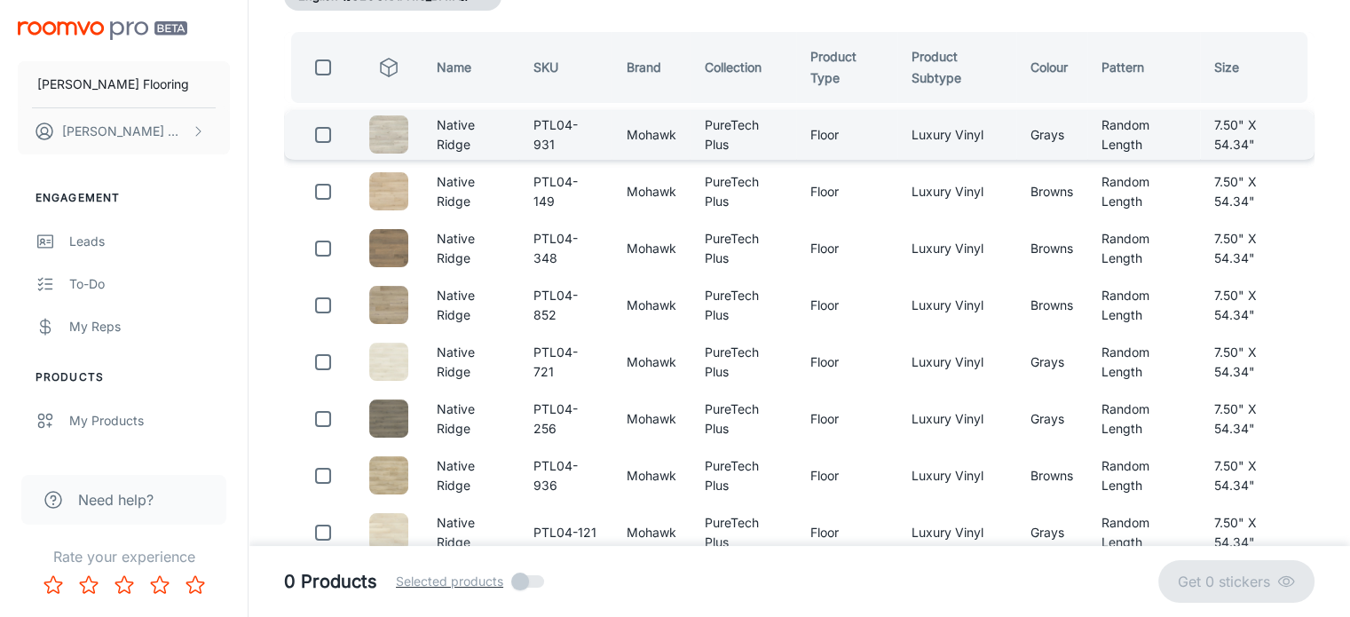
scroll to position [261, 0]
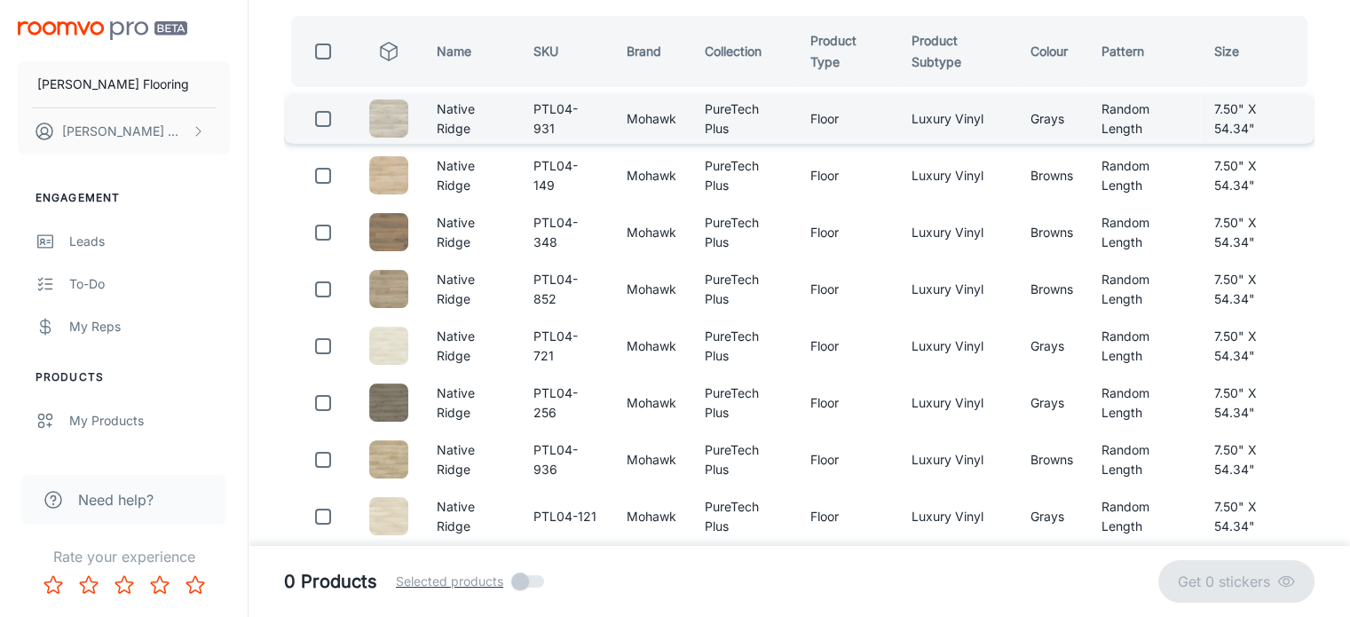
type input "native ridge"
click at [323, 116] on input "checkbox" at bounding box center [323, 119] width 36 height 36
checkbox input "true"
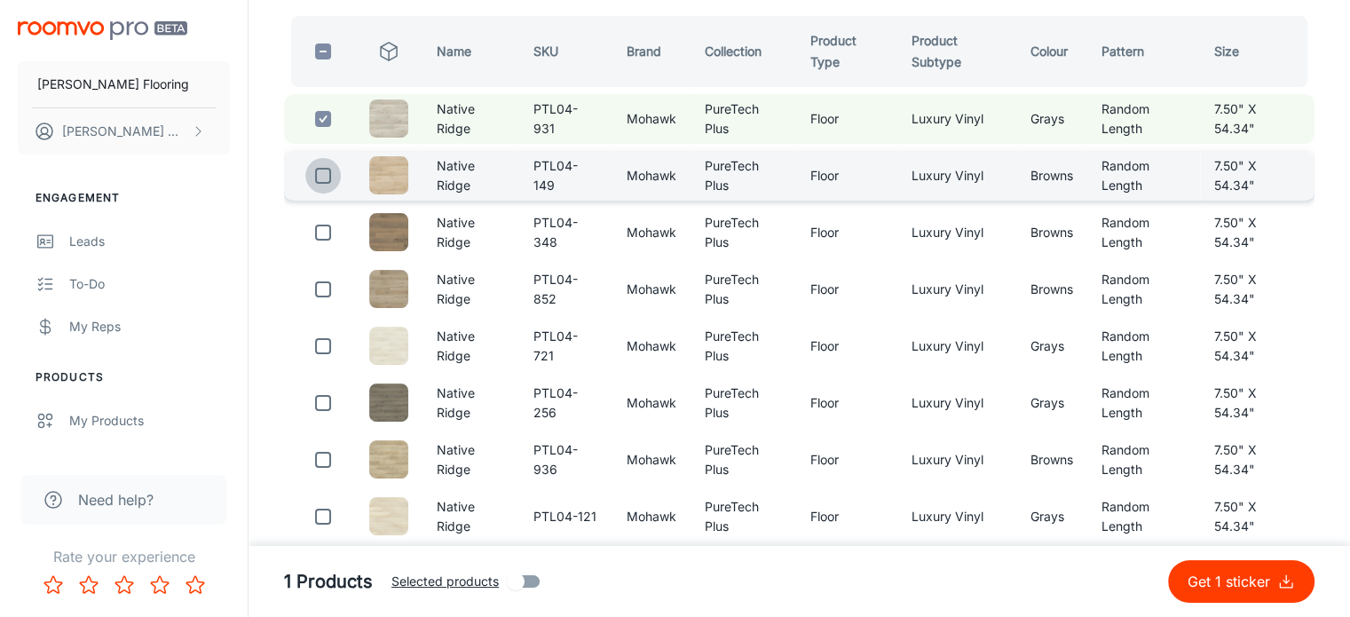
click at [320, 172] on input "checkbox" at bounding box center [323, 176] width 36 height 36
checkbox input "true"
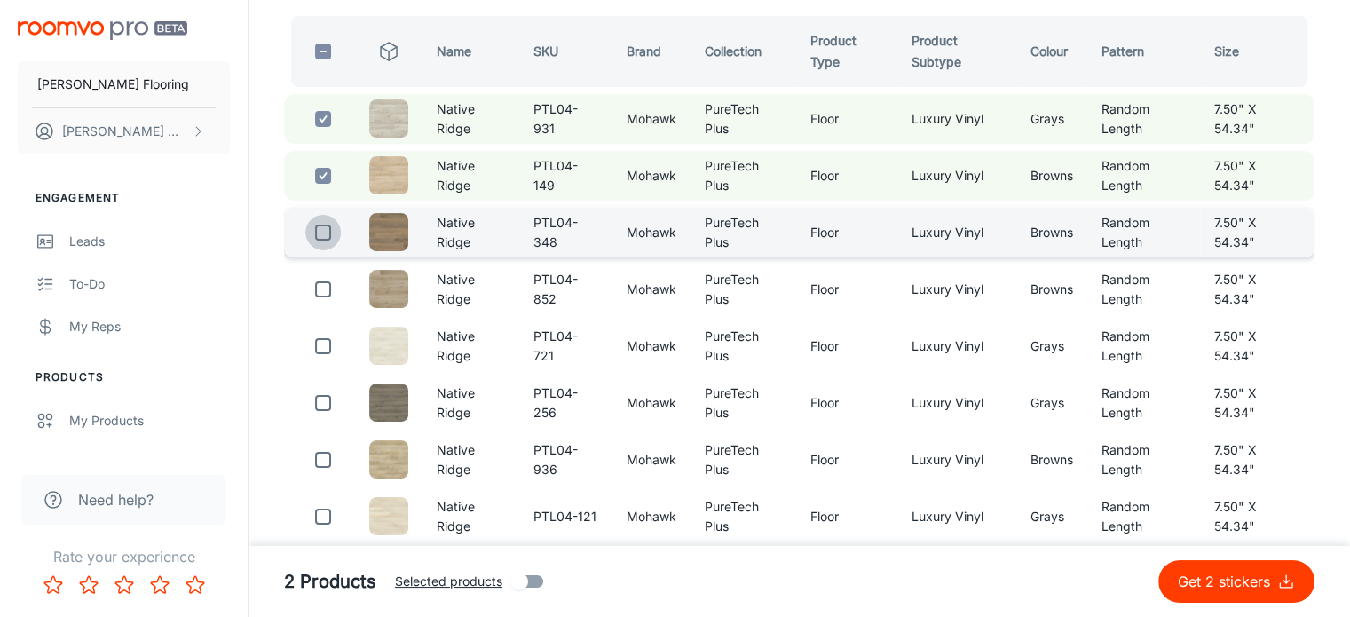
click at [324, 222] on input "checkbox" at bounding box center [323, 233] width 36 height 36
checkbox input "true"
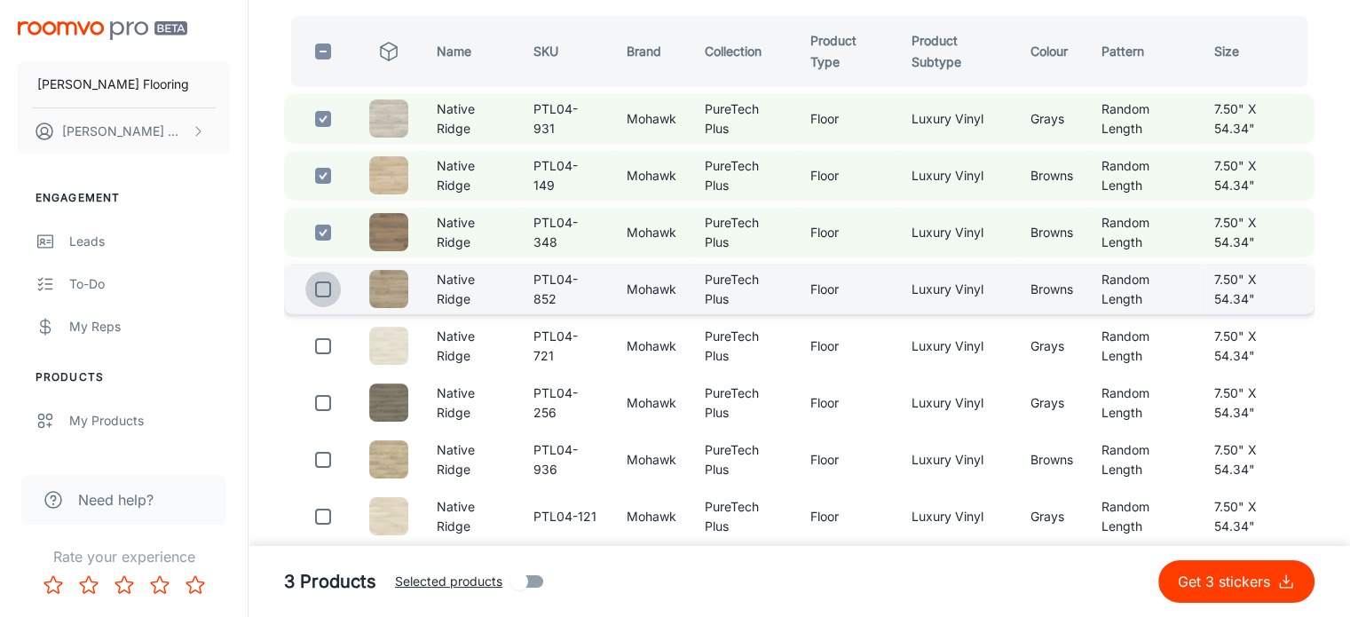
click at [323, 284] on input "checkbox" at bounding box center [323, 290] width 36 height 36
checkbox input "true"
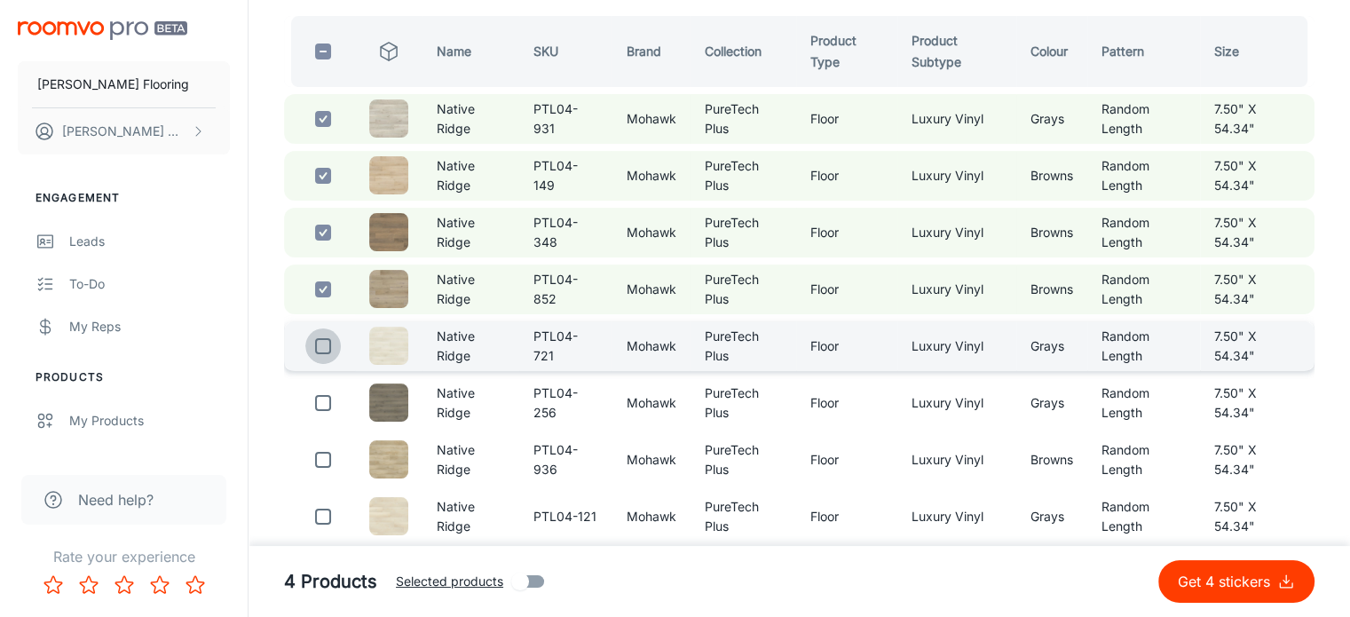
click at [323, 344] on input "checkbox" at bounding box center [323, 346] width 36 height 36
checkbox input "true"
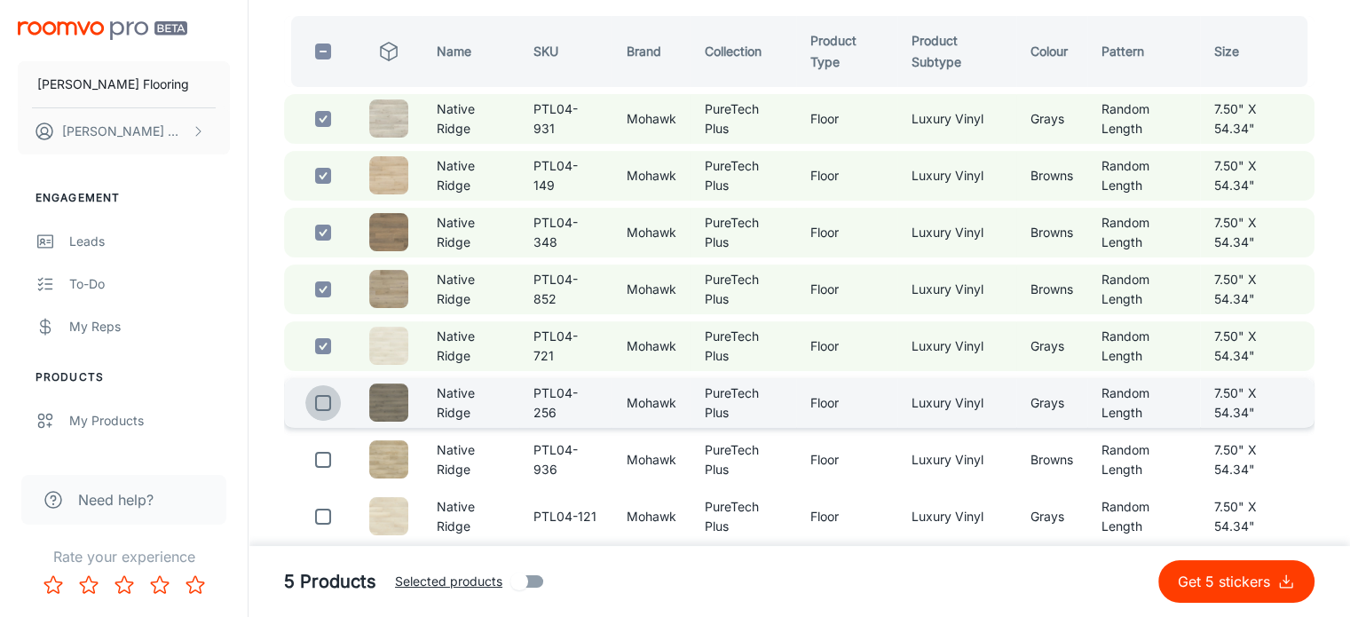
click at [322, 393] on input "checkbox" at bounding box center [323, 403] width 36 height 36
checkbox input "true"
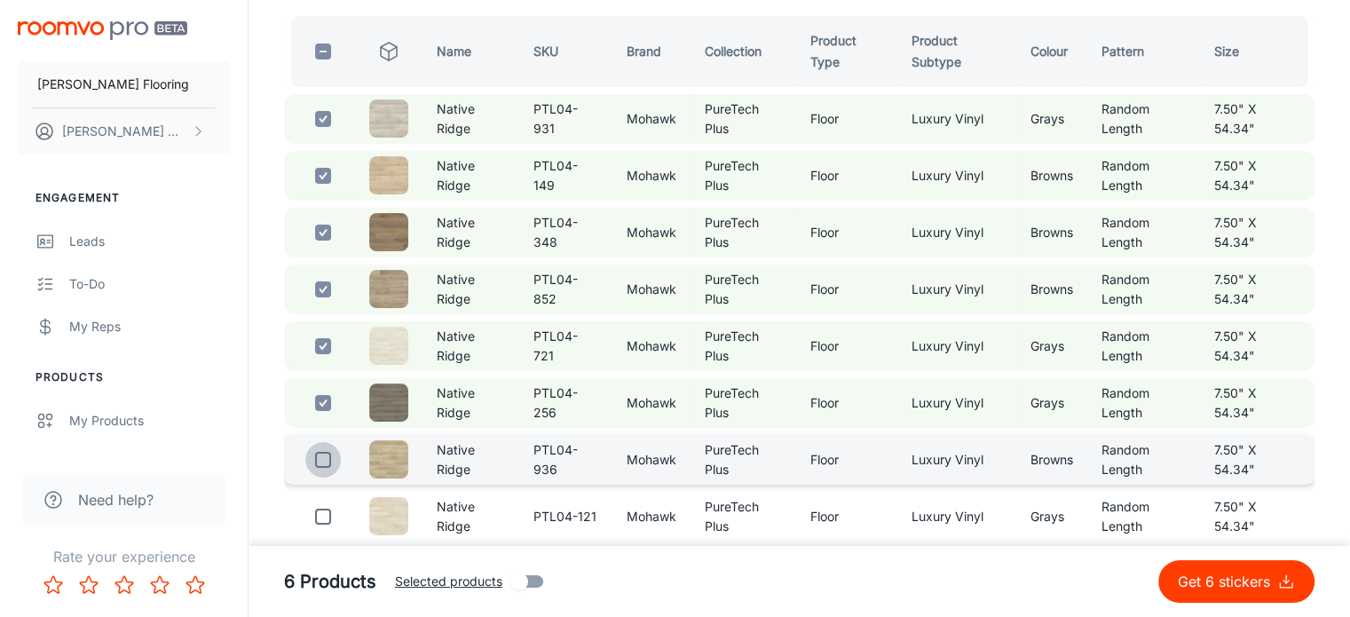
click at [320, 462] on input "checkbox" at bounding box center [323, 460] width 36 height 36
checkbox input "true"
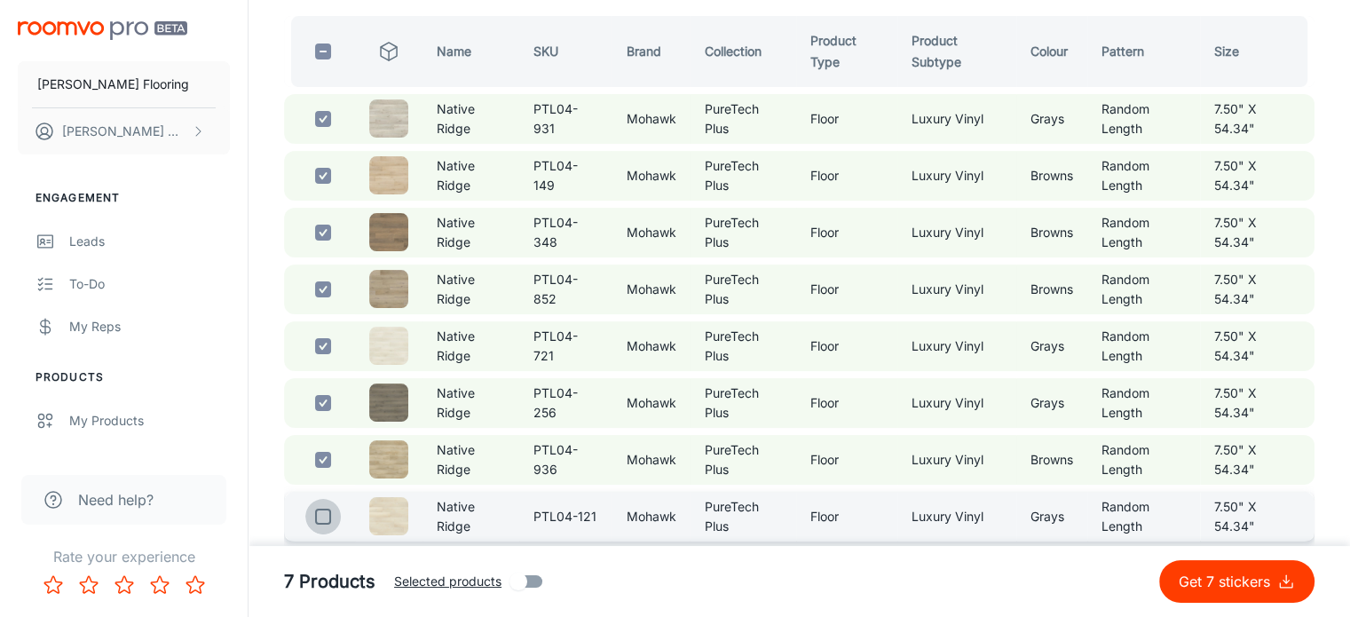
click at [320, 510] on input "checkbox" at bounding box center [323, 517] width 36 height 36
checkbox input "true"
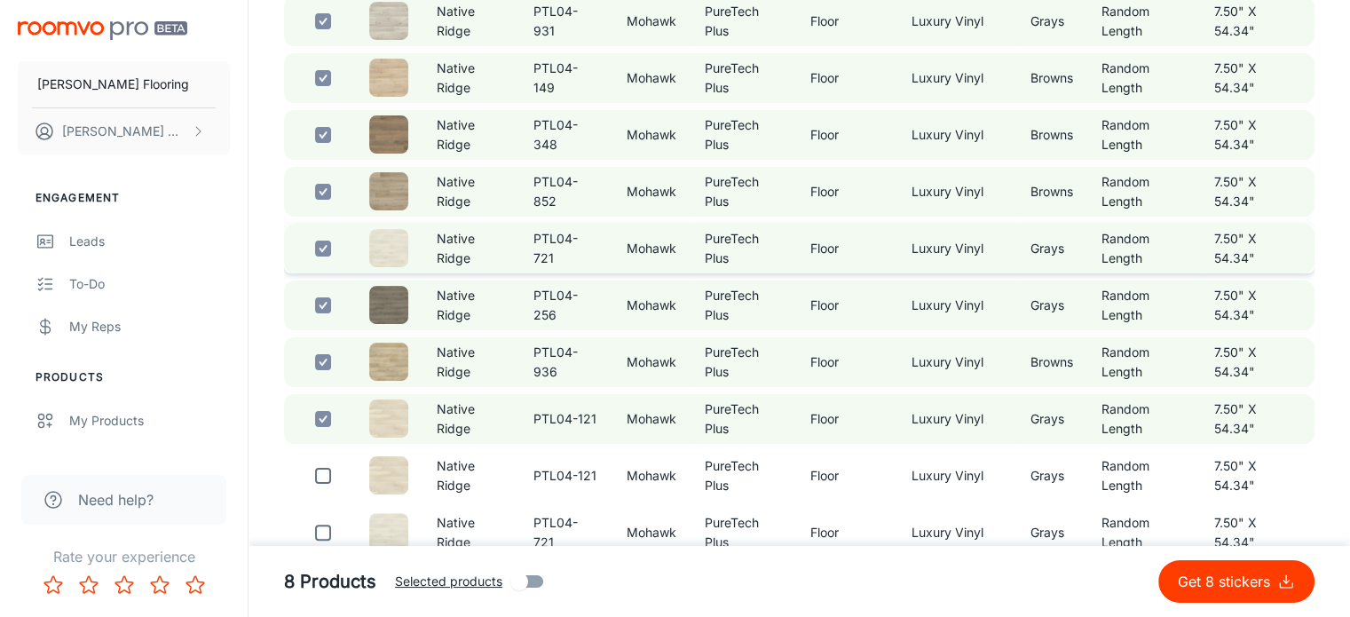
scroll to position [359, 0]
click at [1215, 588] on p "Get 8 stickers" at bounding box center [1227, 581] width 99 height 21
checkbox input "false"
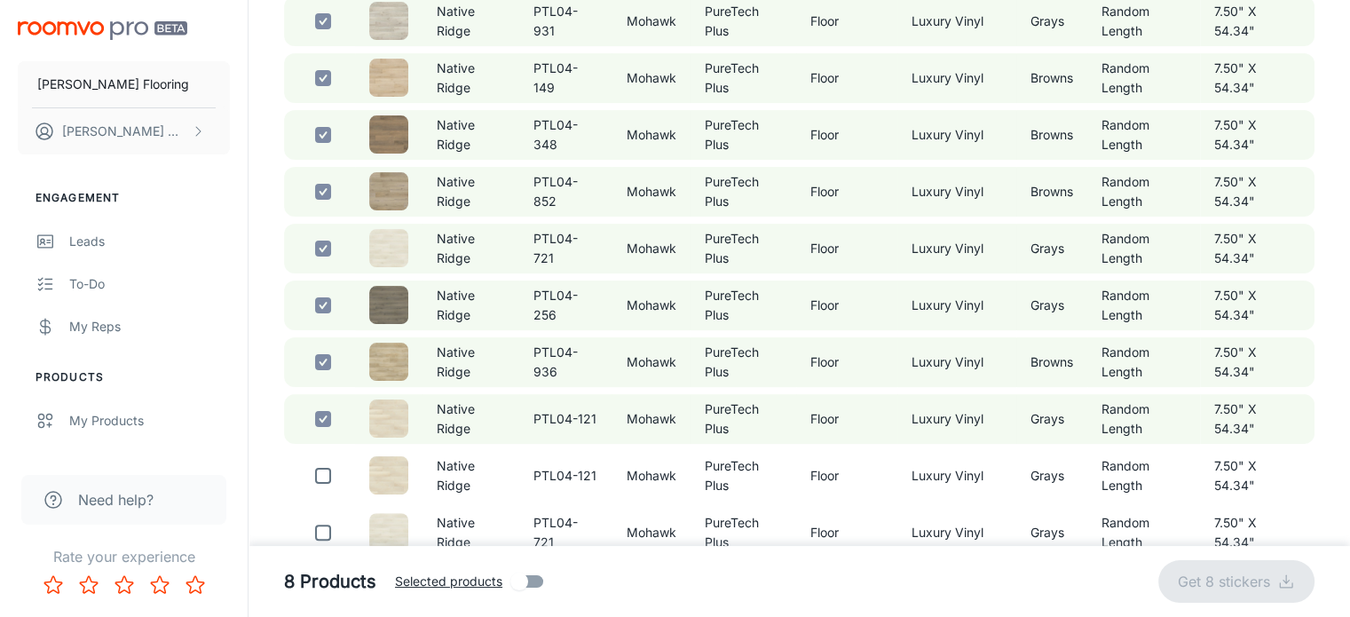
checkbox input "false"
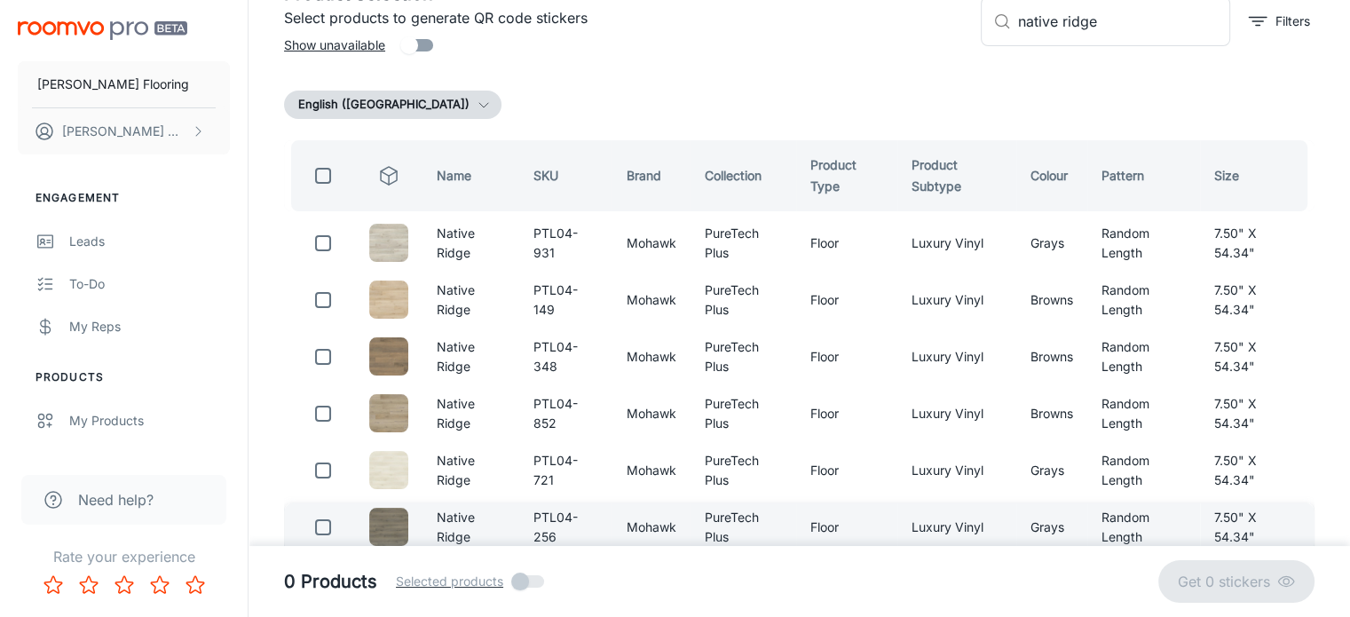
scroll to position [0, 0]
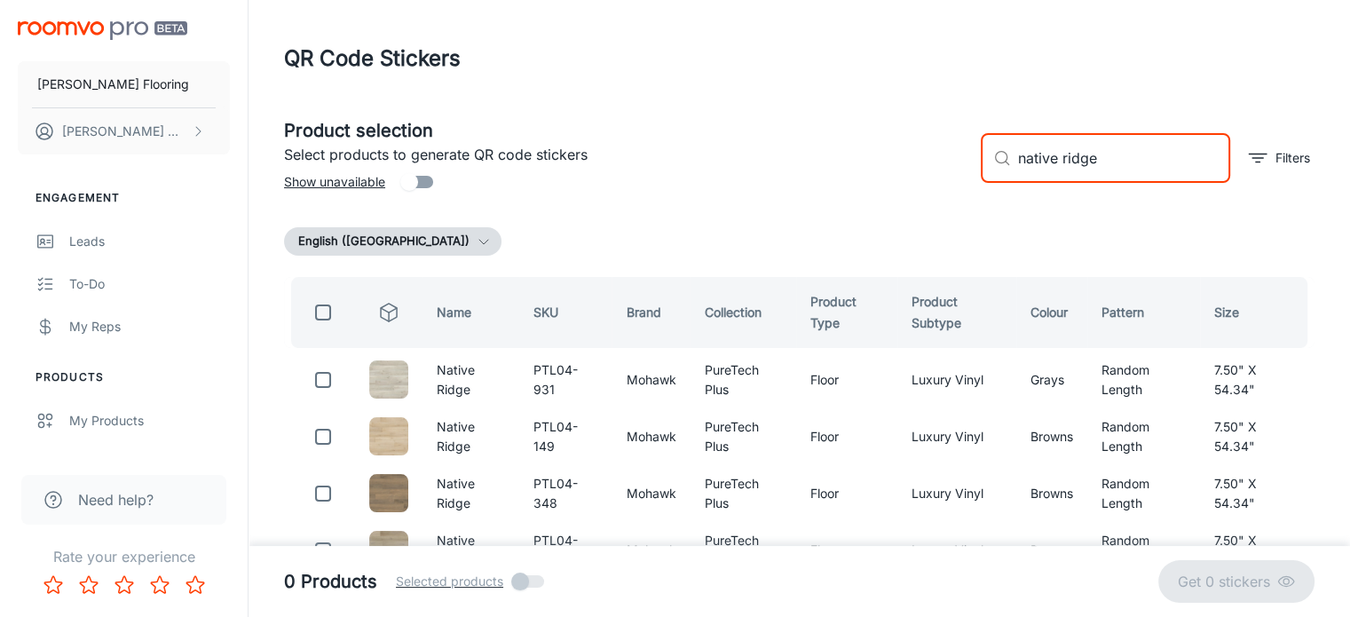
click at [1112, 162] on input "native ridge" at bounding box center [1124, 158] width 212 height 50
drag, startPoint x: 1112, startPoint y: 162, endPoint x: 969, endPoint y: 147, distance: 143.6
click at [969, 147] on div "​ native ridge ​ Filters" at bounding box center [1141, 151] width 348 height 96
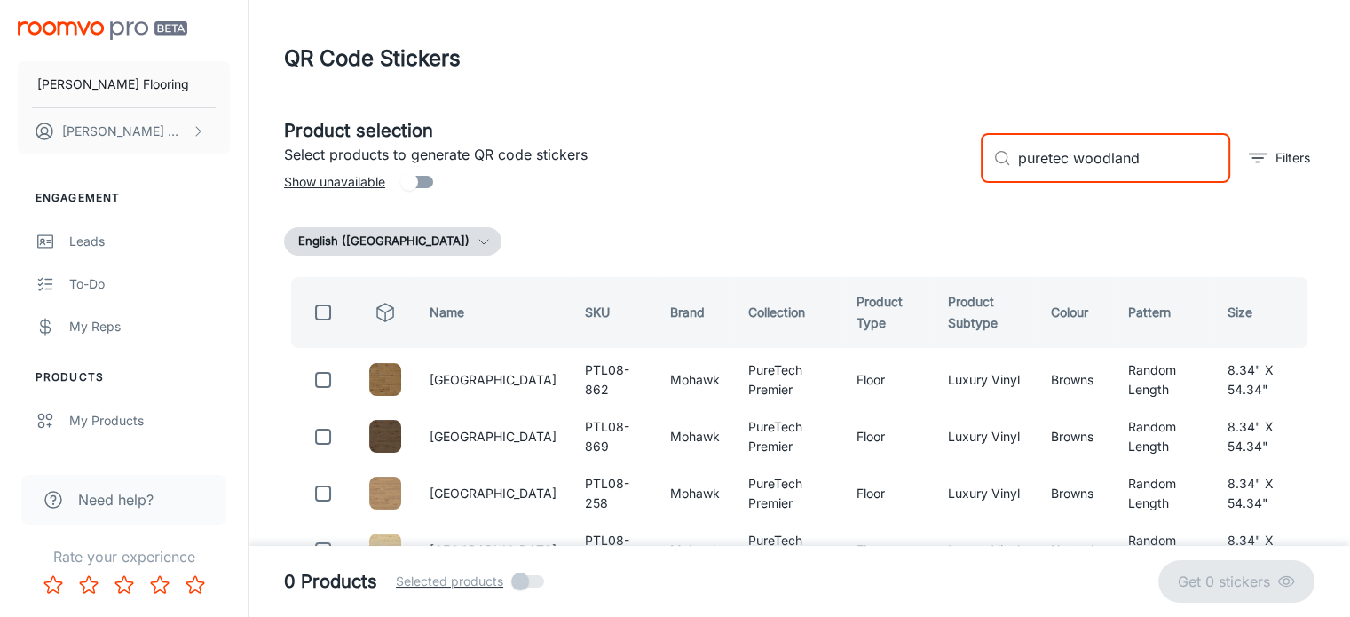
scroll to position [85, 0]
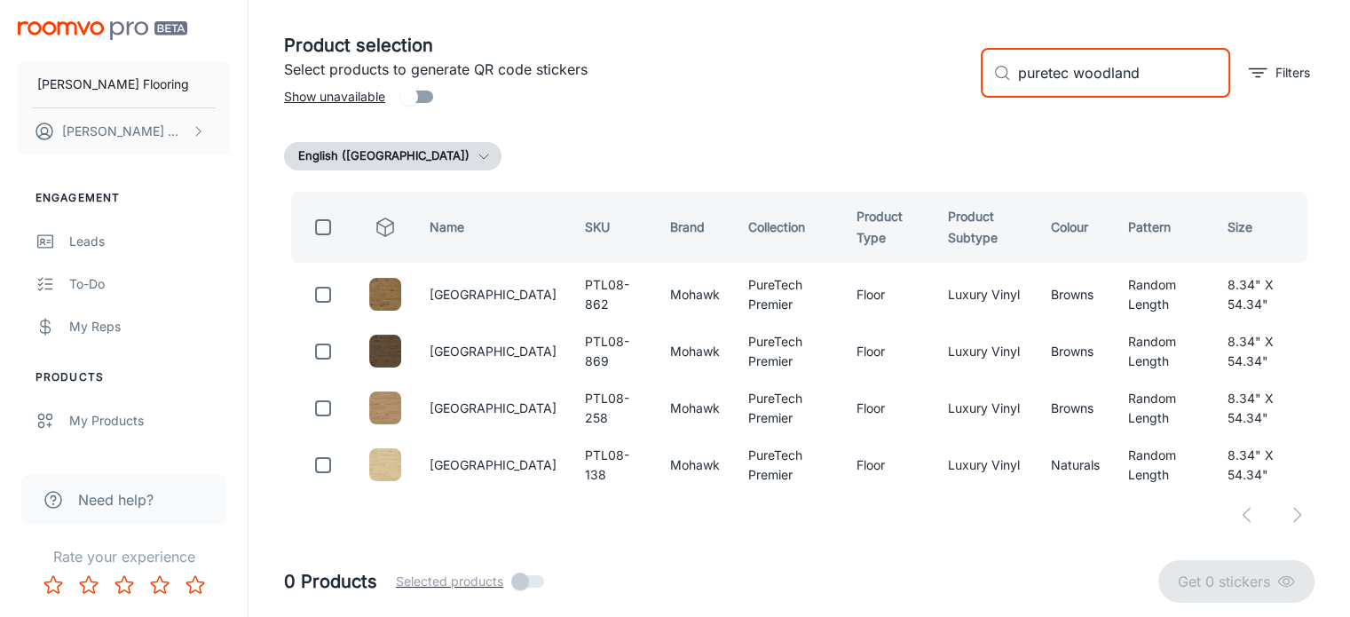
click at [1150, 75] on input "puretec woodland" at bounding box center [1124, 73] width 212 height 50
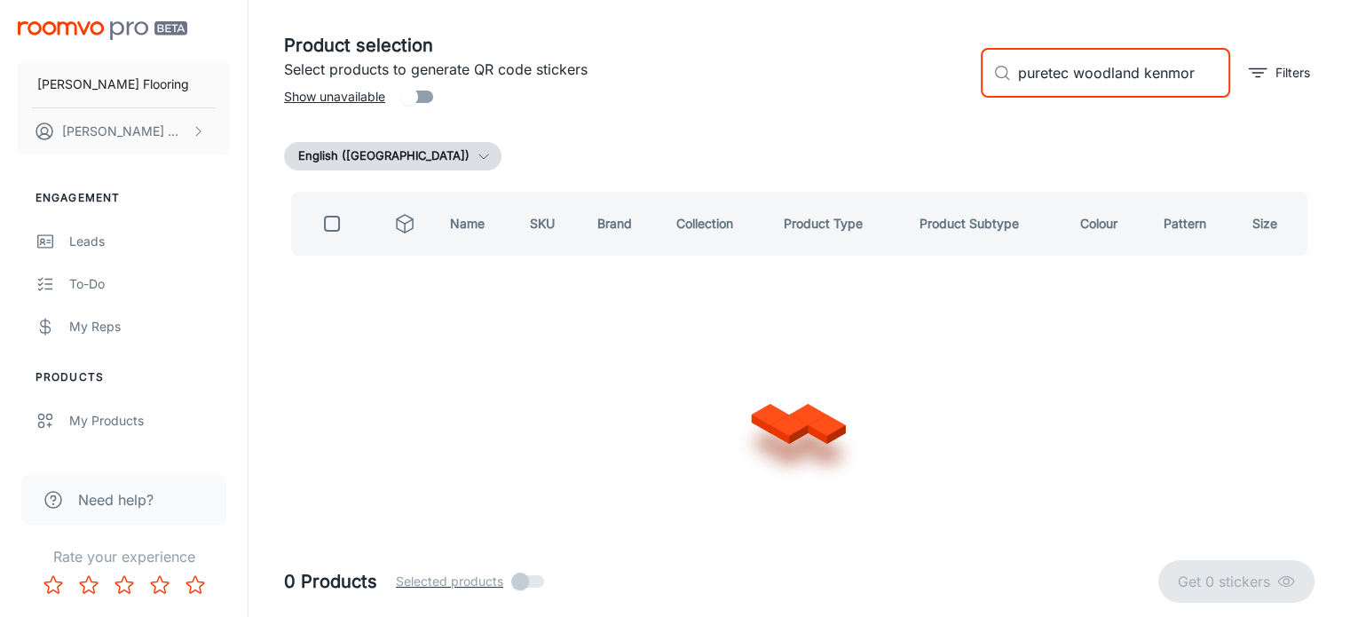
type input "puretec woodland kenmore"
checkbox input "true"
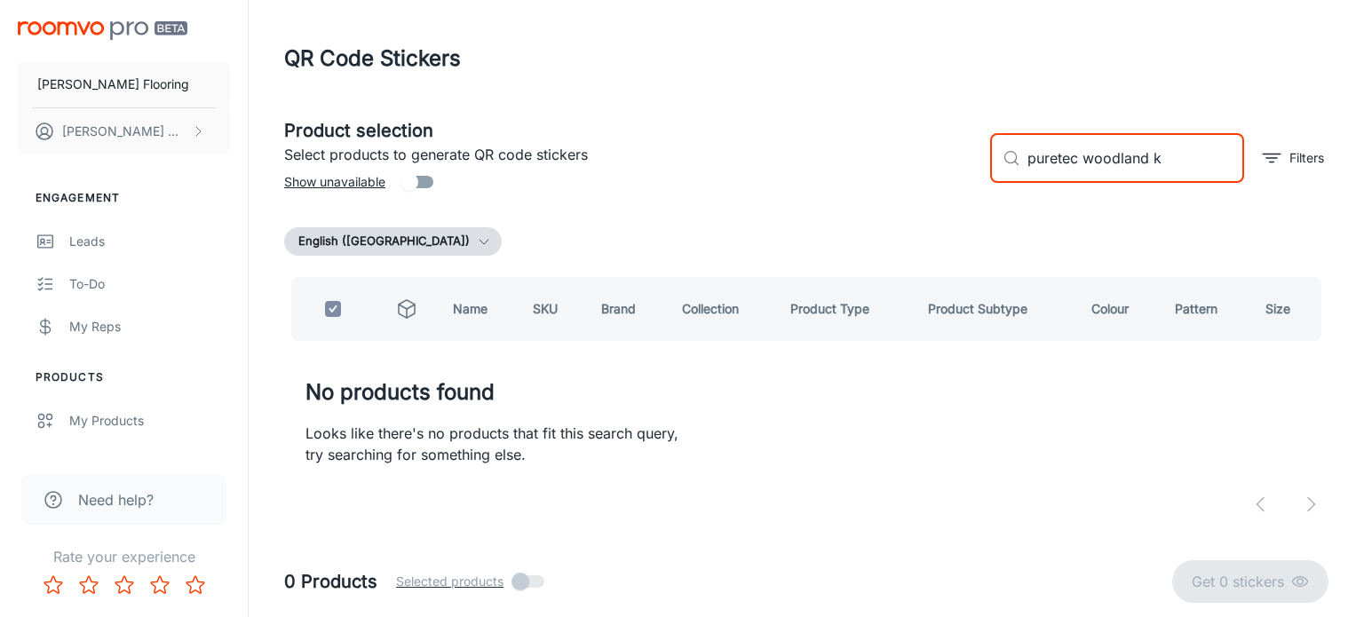
type input "puretec woodland"
checkbox input "false"
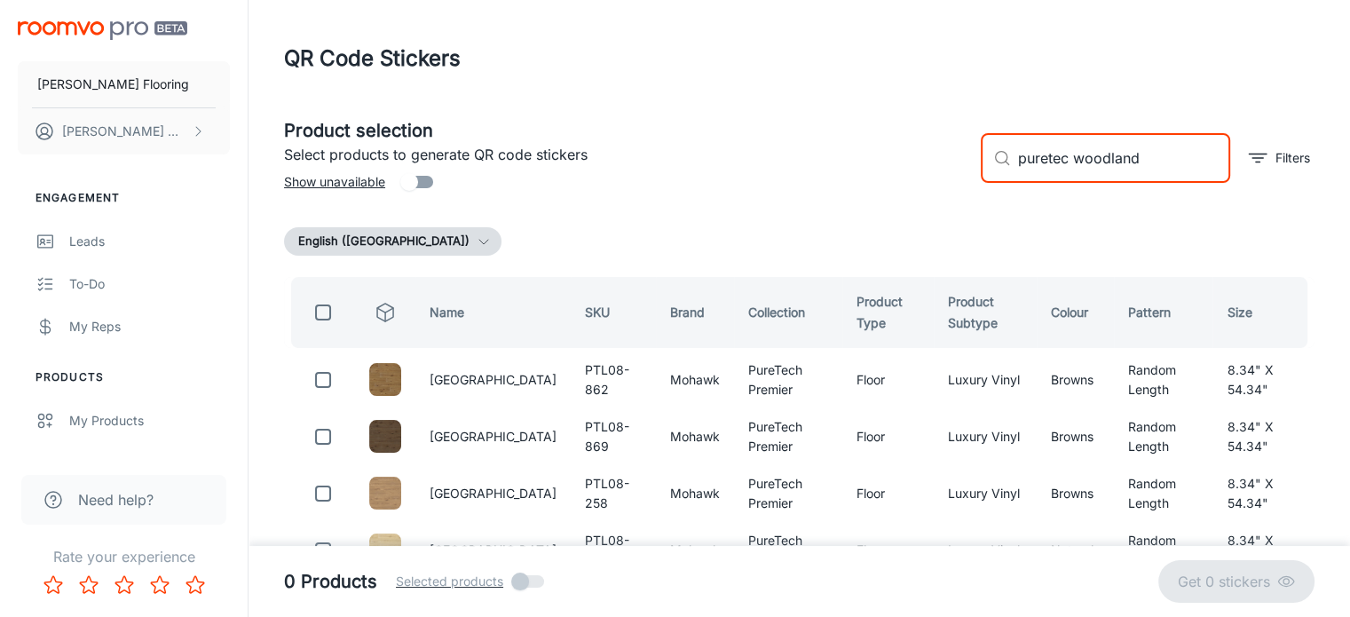
scroll to position [85, 0]
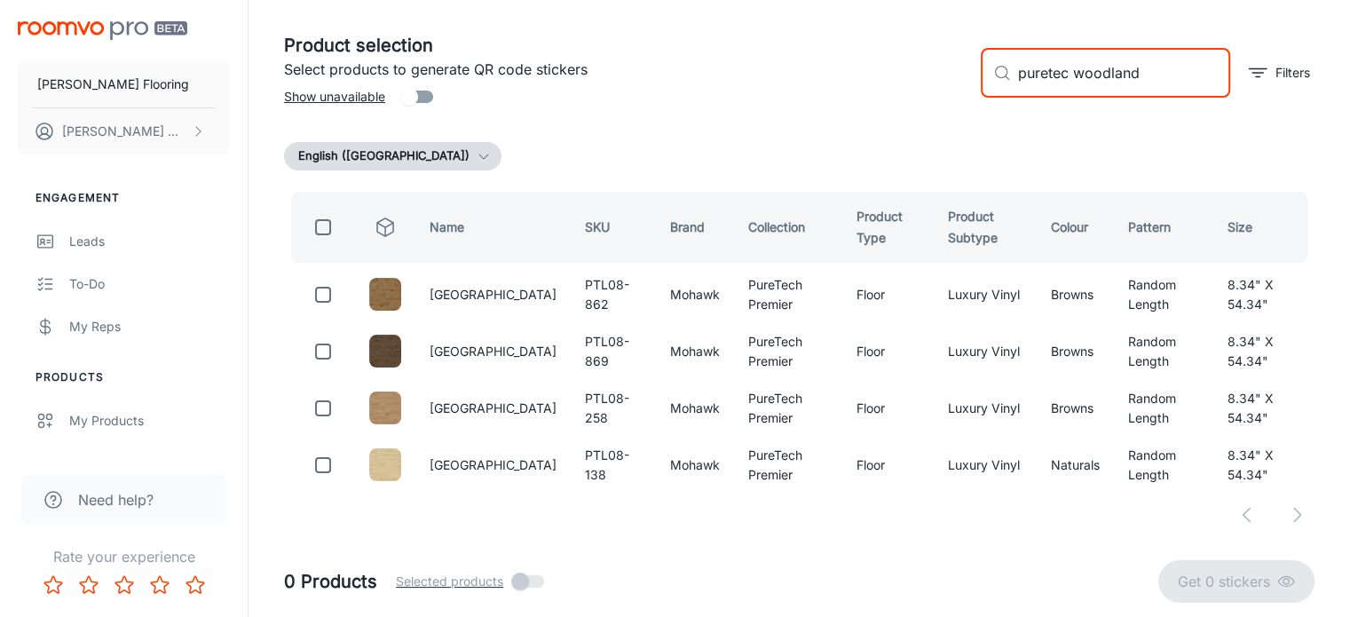
type input "puretec woodland"
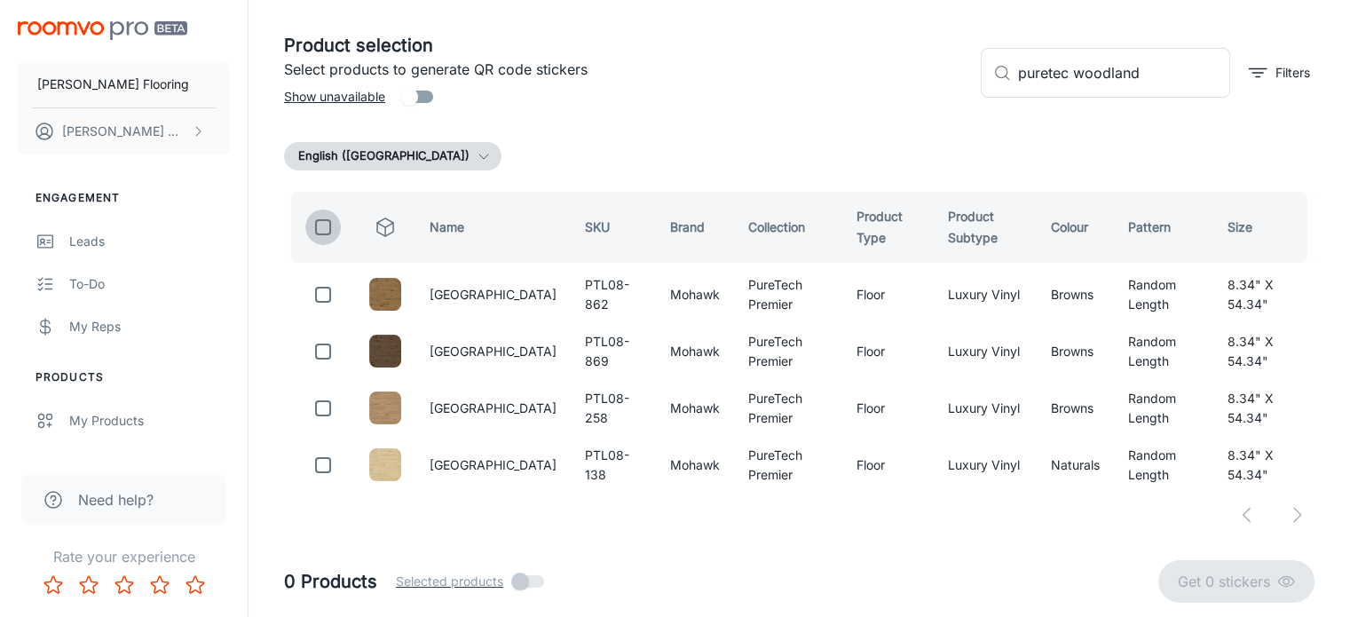
click at [315, 222] on input "checkbox" at bounding box center [323, 228] width 36 height 36
checkbox input "true"
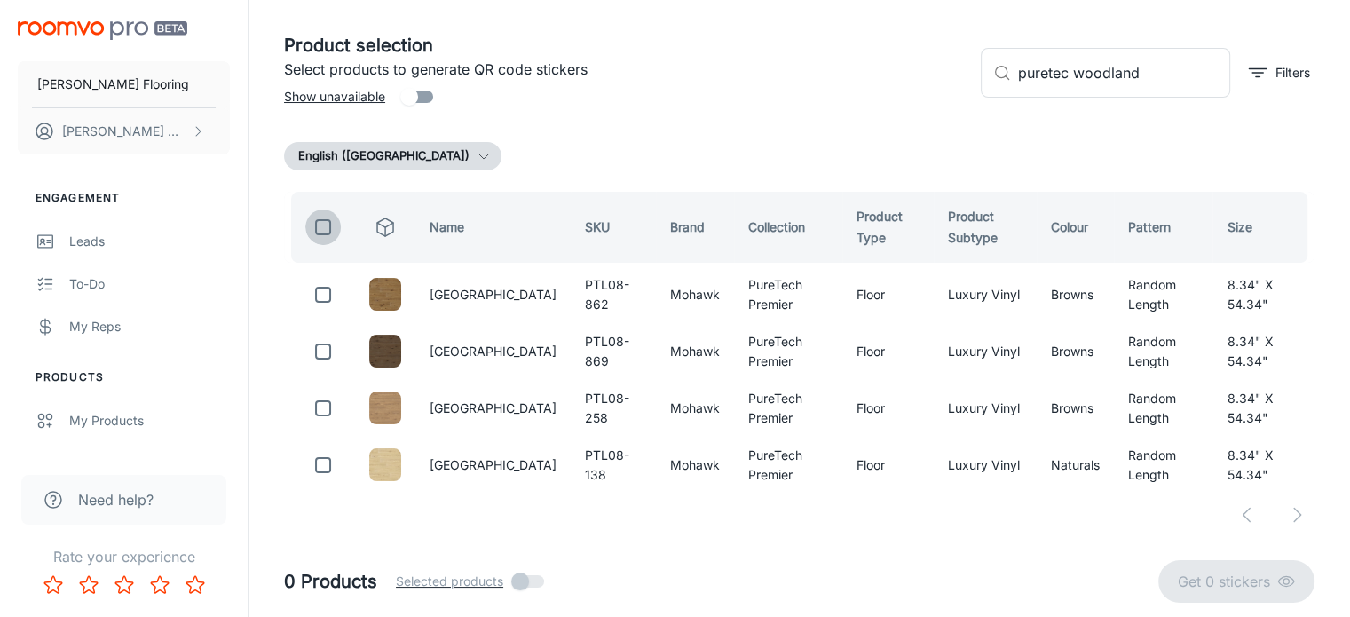
checkbox input "true"
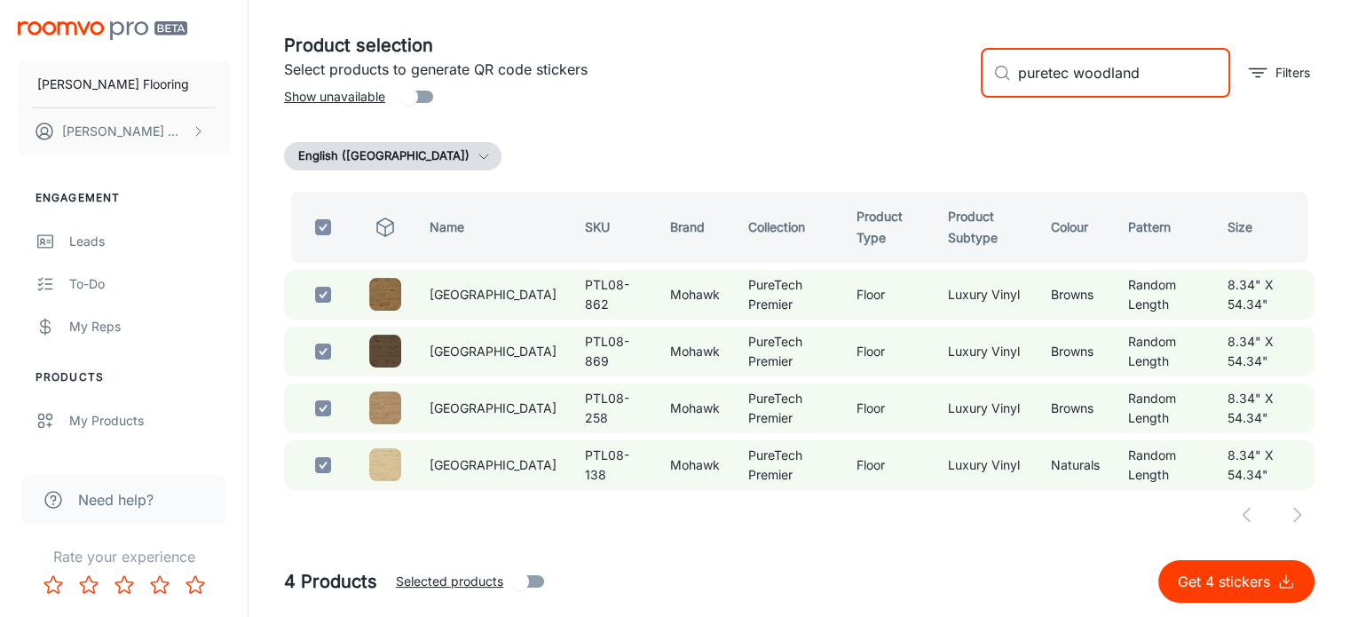
click at [1163, 74] on input "puretec woodland" at bounding box center [1124, 73] width 212 height 50
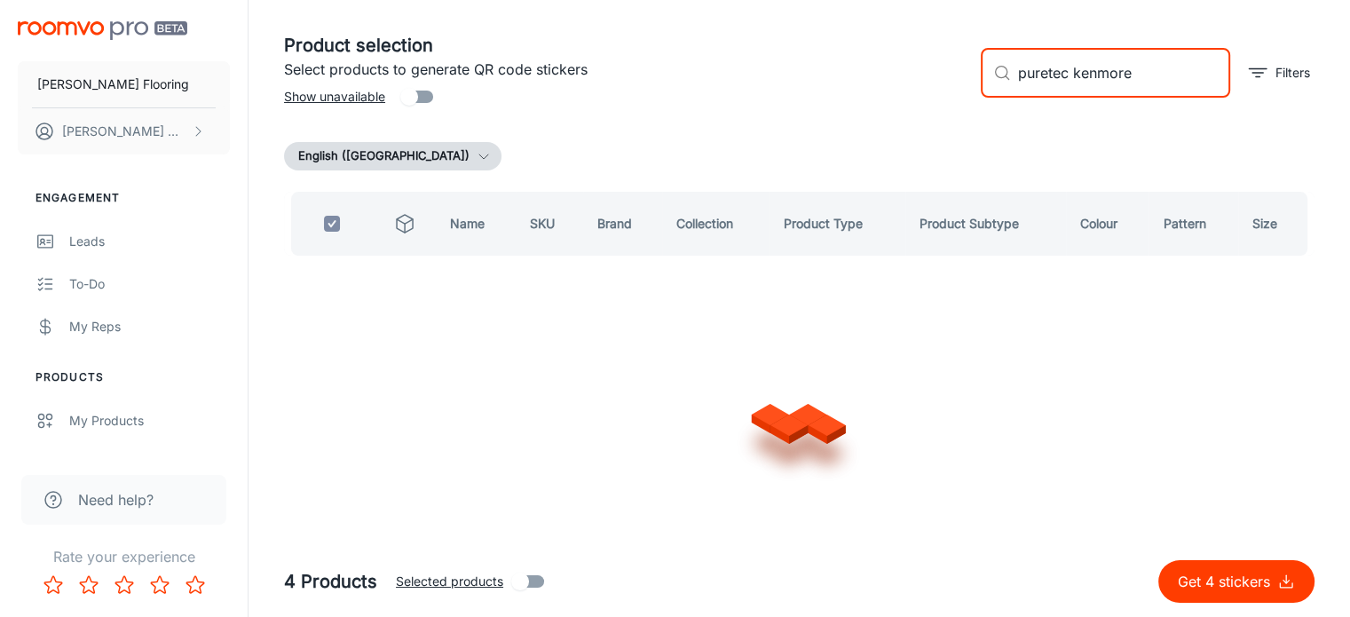
scroll to position [0, 0]
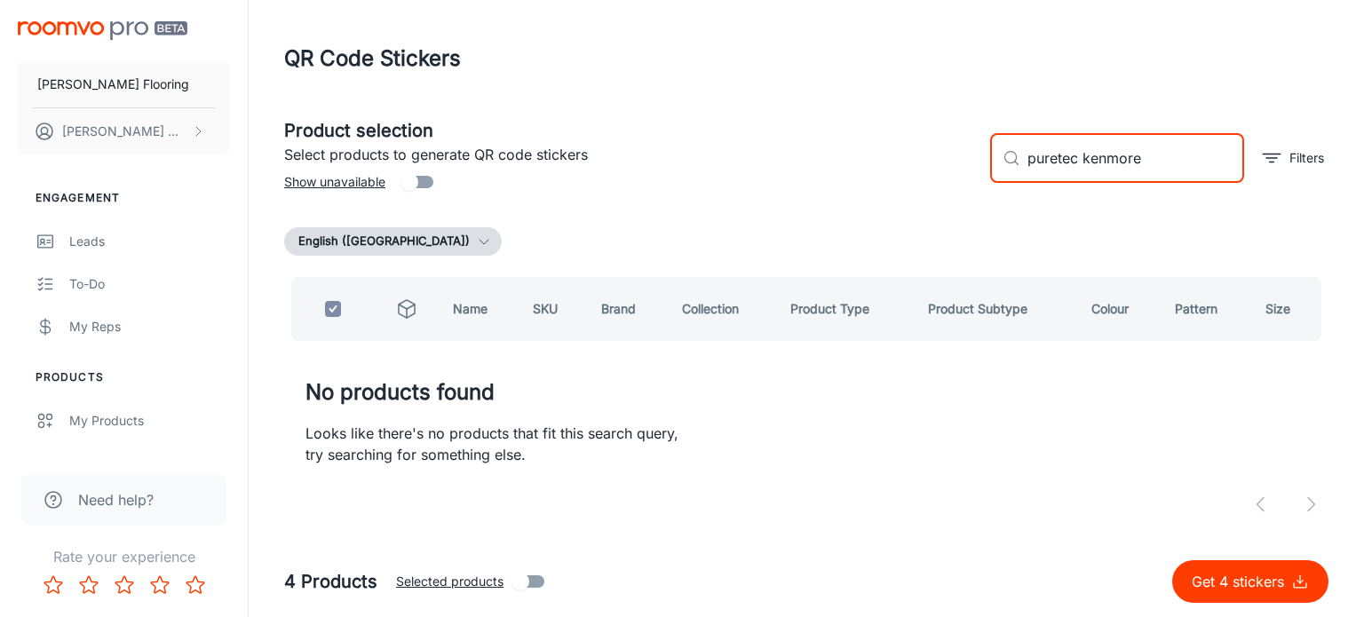
drag, startPoint x: 1080, startPoint y: 160, endPoint x: 958, endPoint y: 167, distance: 122.7
click at [958, 167] on div "Product selection Select products to generate QR code stickers Show unavailable…" at bounding box center [799, 151] width 1058 height 96
click at [1152, 161] on input "puretec kenmore" at bounding box center [1135, 158] width 217 height 50
type input "puretec [PERSON_NAME]"
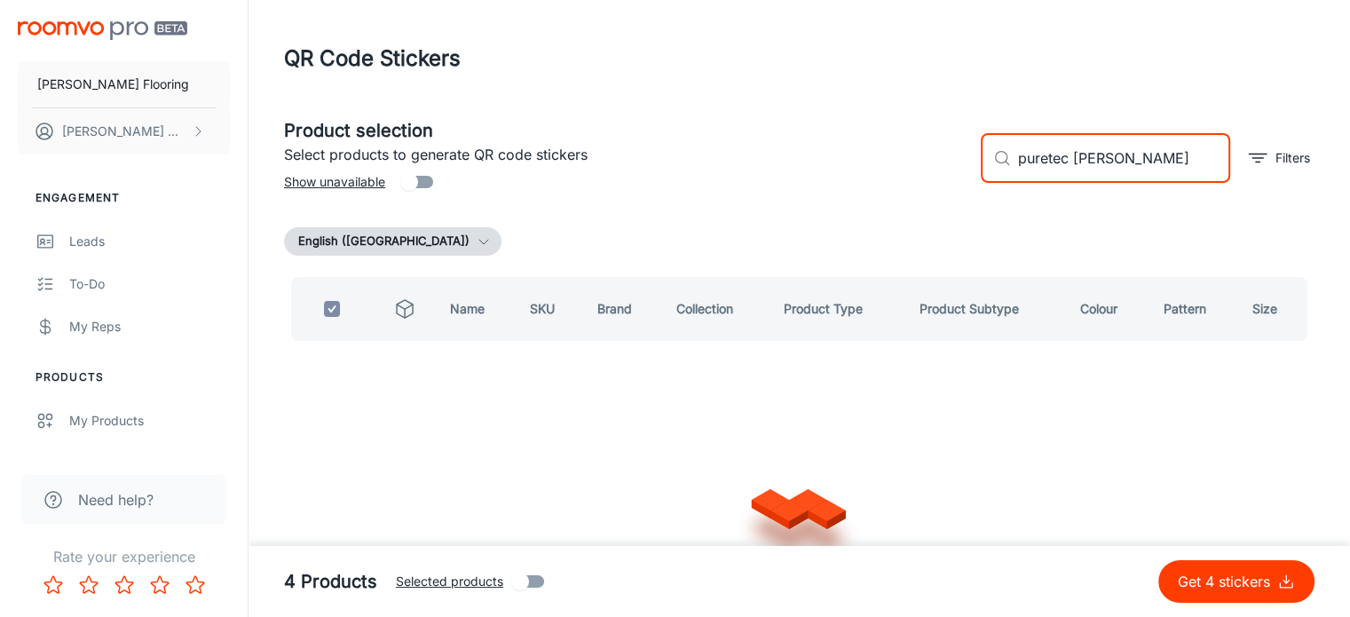
checkbox input "false"
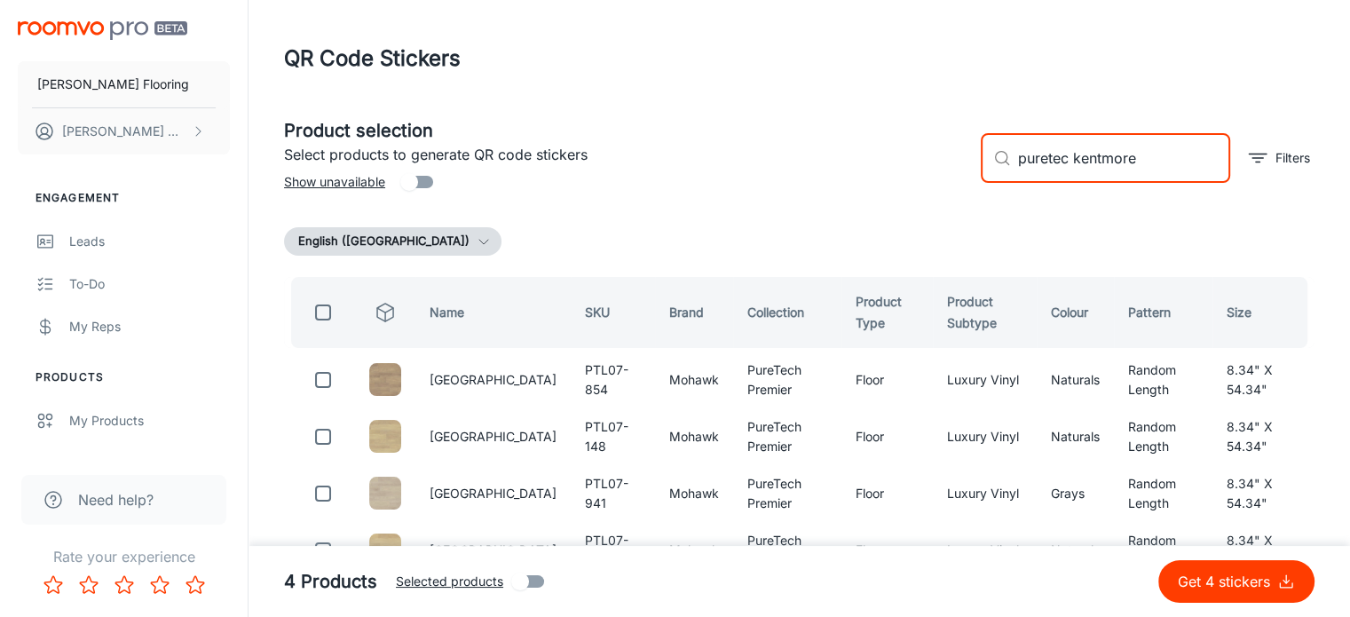
scroll to position [85, 0]
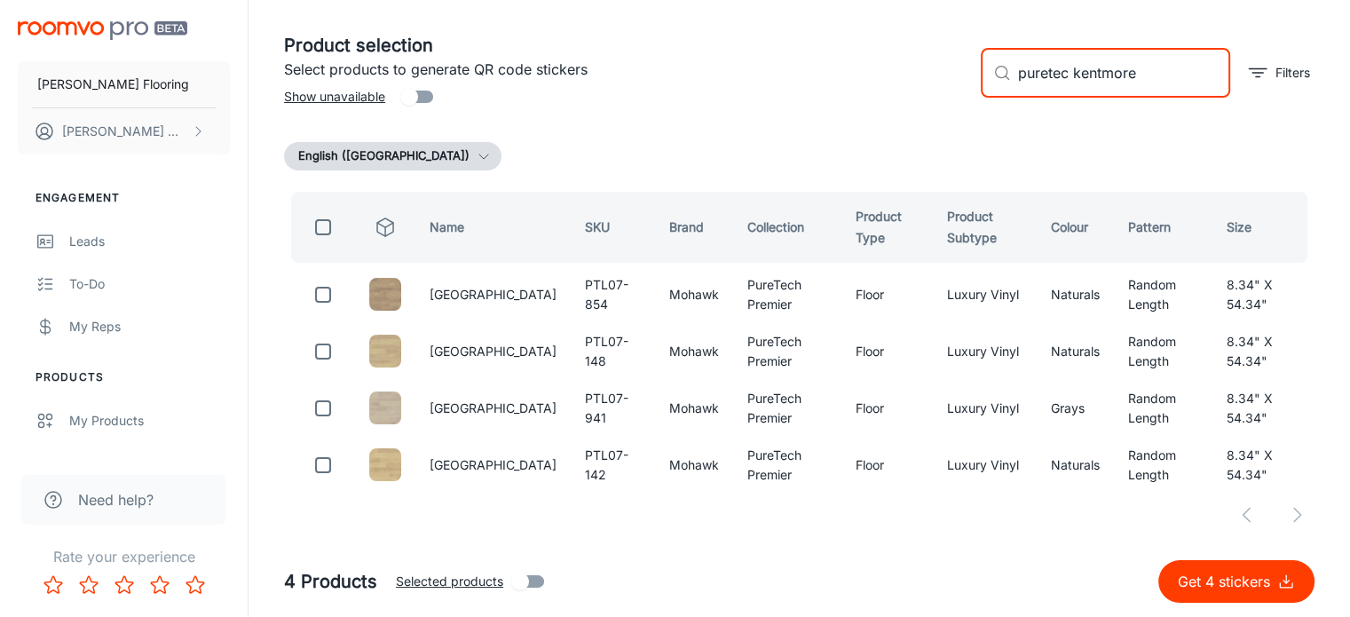
type input "puretec kentmore"
click at [318, 226] on input "checkbox" at bounding box center [323, 228] width 36 height 36
checkbox input "true"
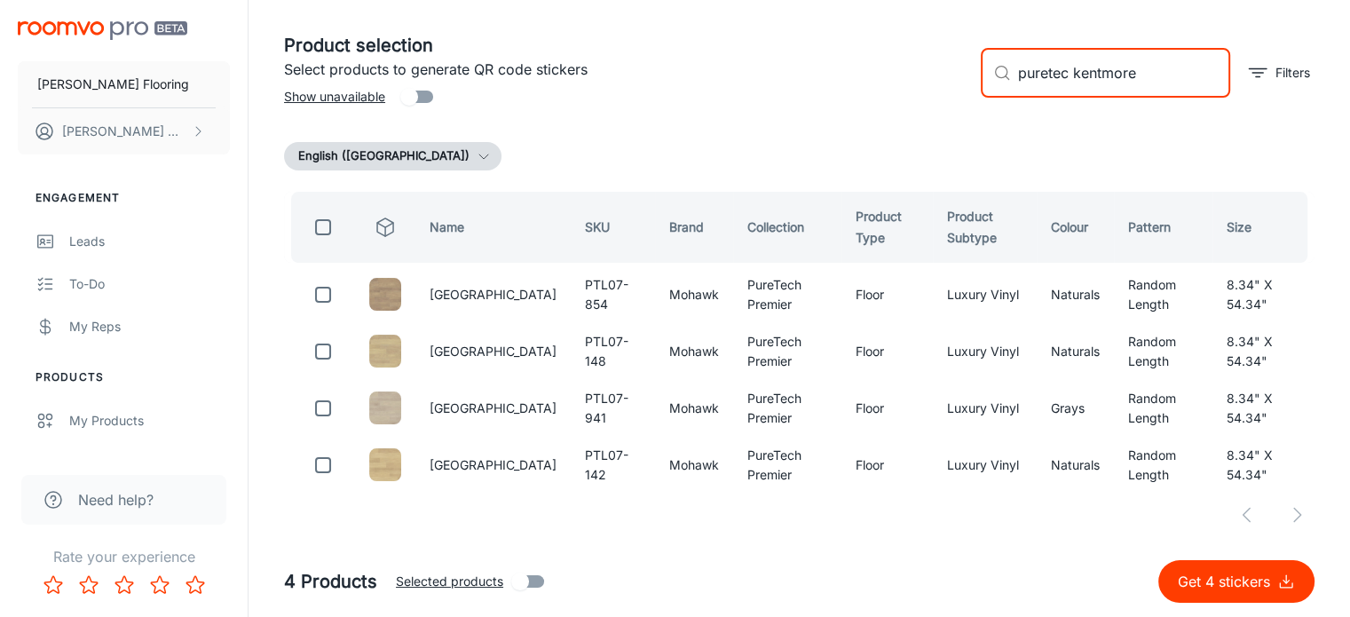
checkbox input "true"
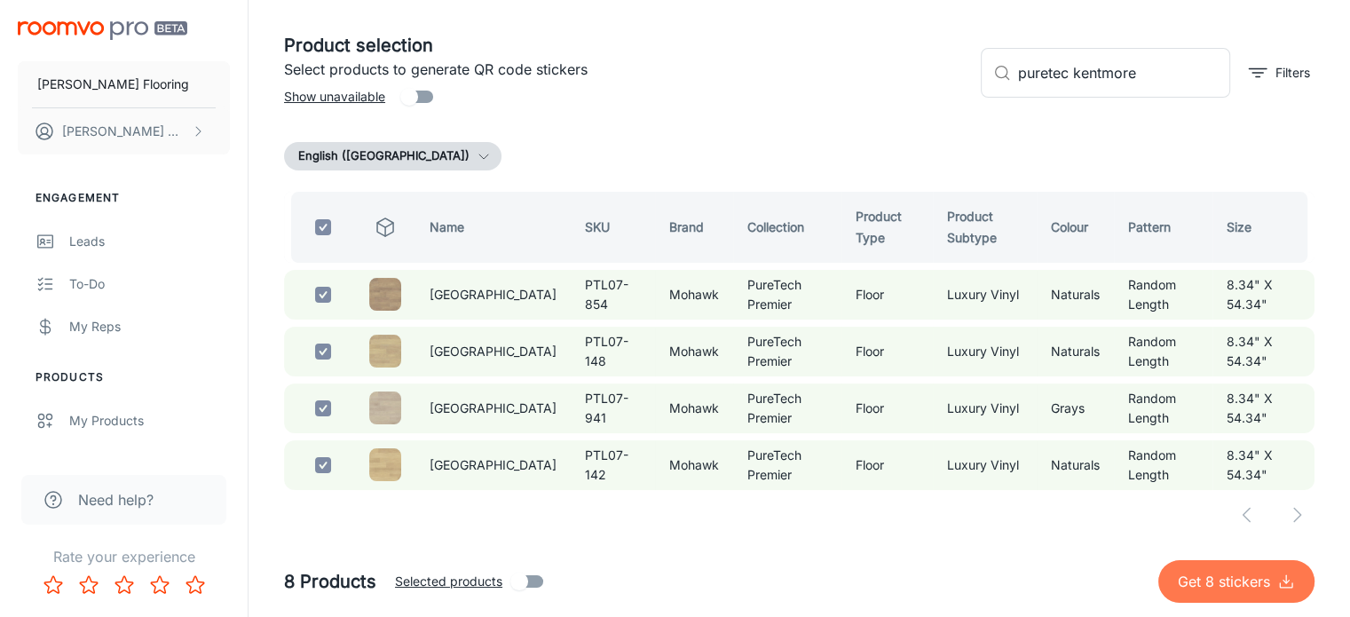
click at [1214, 577] on p "Get 8 stickers" at bounding box center [1227, 581] width 99 height 21
checkbox input "false"
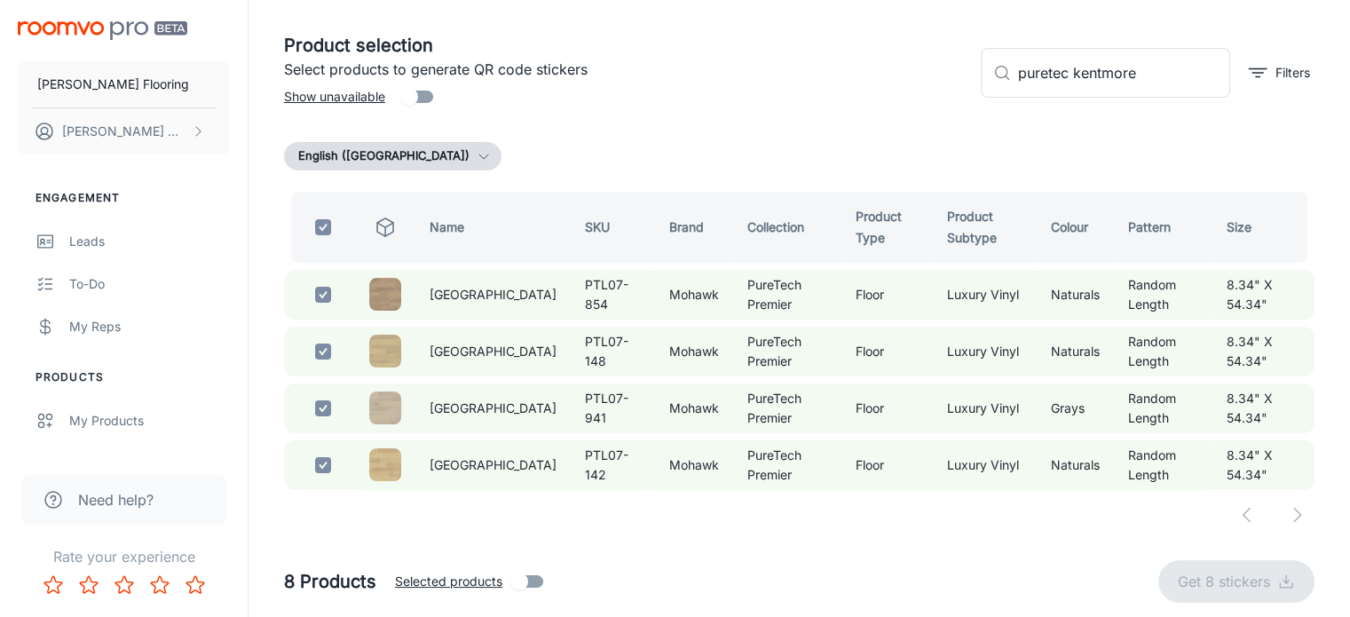
checkbox input "false"
